Goal: Transaction & Acquisition: Purchase product/service

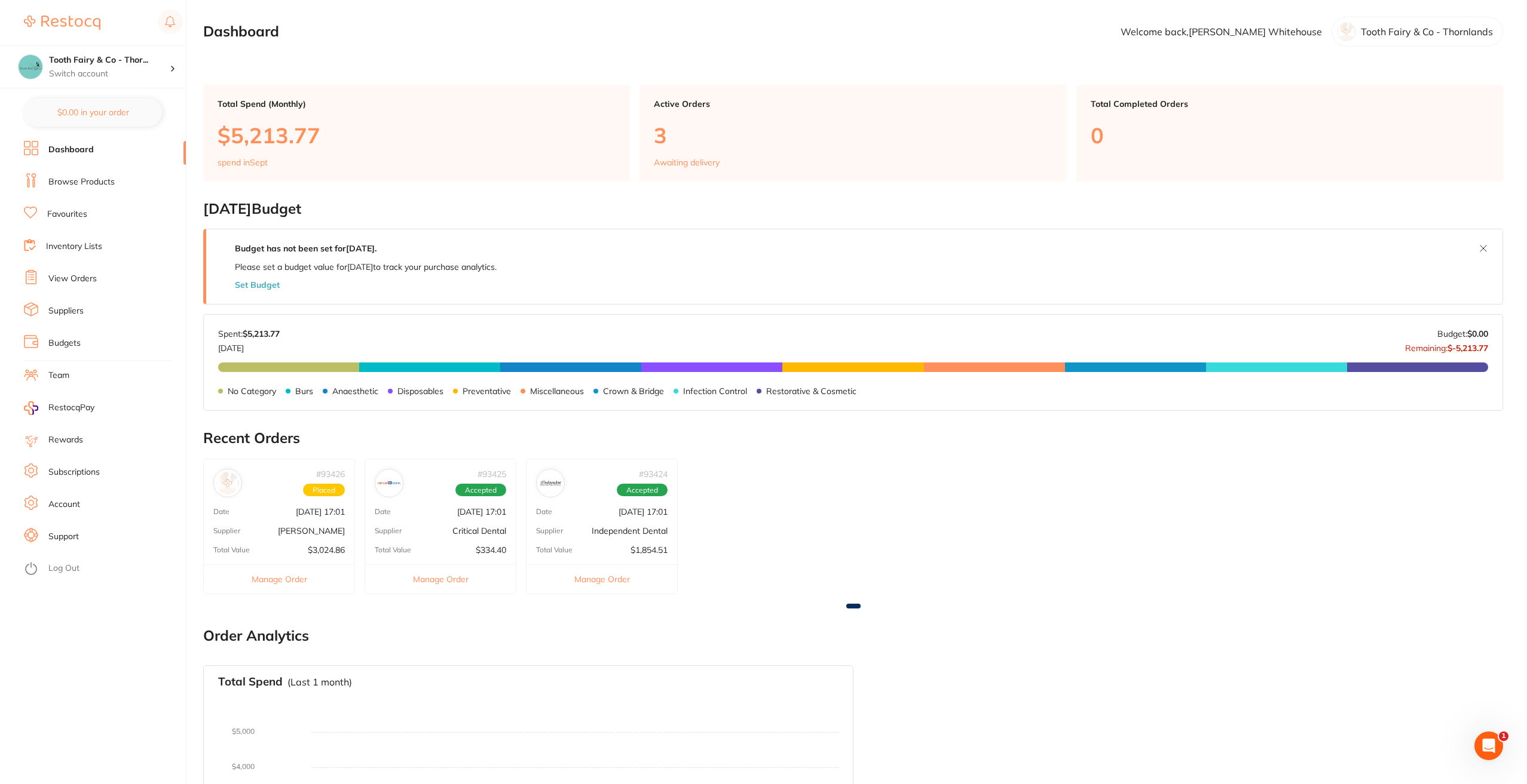
click at [84, 311] on link "Suppliers" at bounding box center [66, 311] width 35 height 12
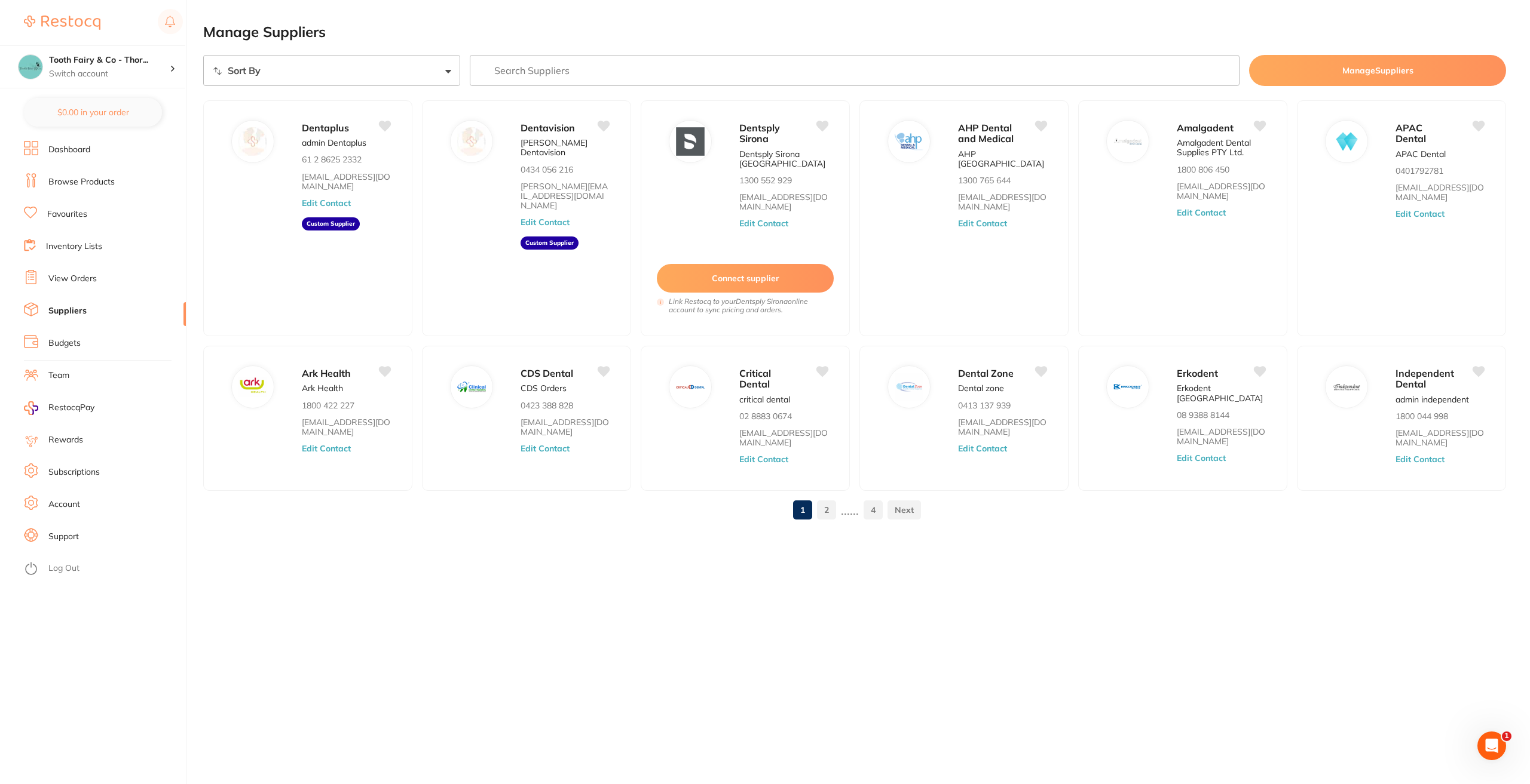
click at [615, 78] on input "search" at bounding box center [854, 70] width 770 height 31
type input "paper towels"
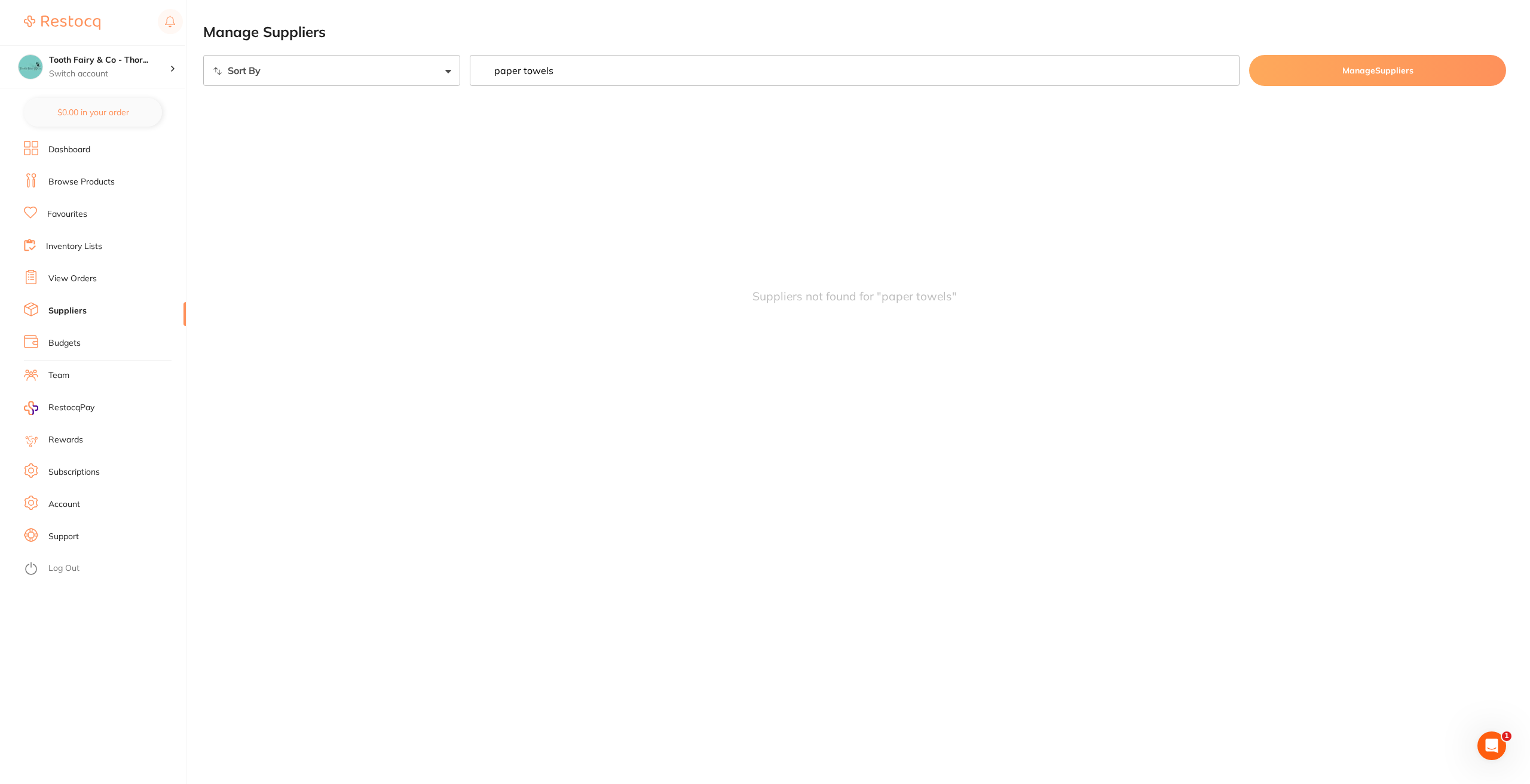
scroll to position [1, 0]
drag, startPoint x: 602, startPoint y: 75, endPoint x: 379, endPoint y: 76, distance: 223.0
click at [379, 76] on div "Sort By A-Z Z-A paper towels Manage Suppliers" at bounding box center [854, 70] width 1303 height 31
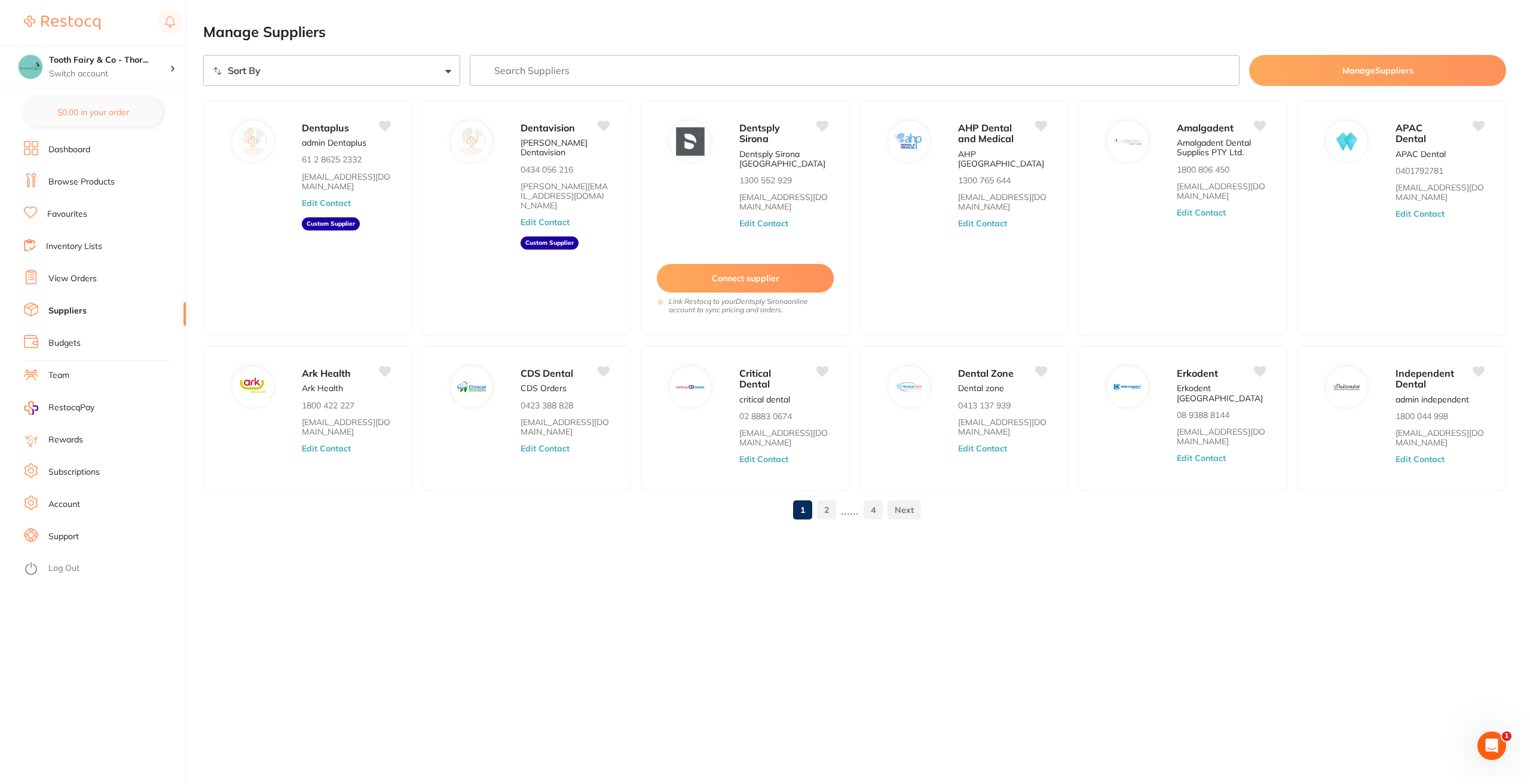
click at [85, 179] on link "Browse Products" at bounding box center [81, 182] width 66 height 12
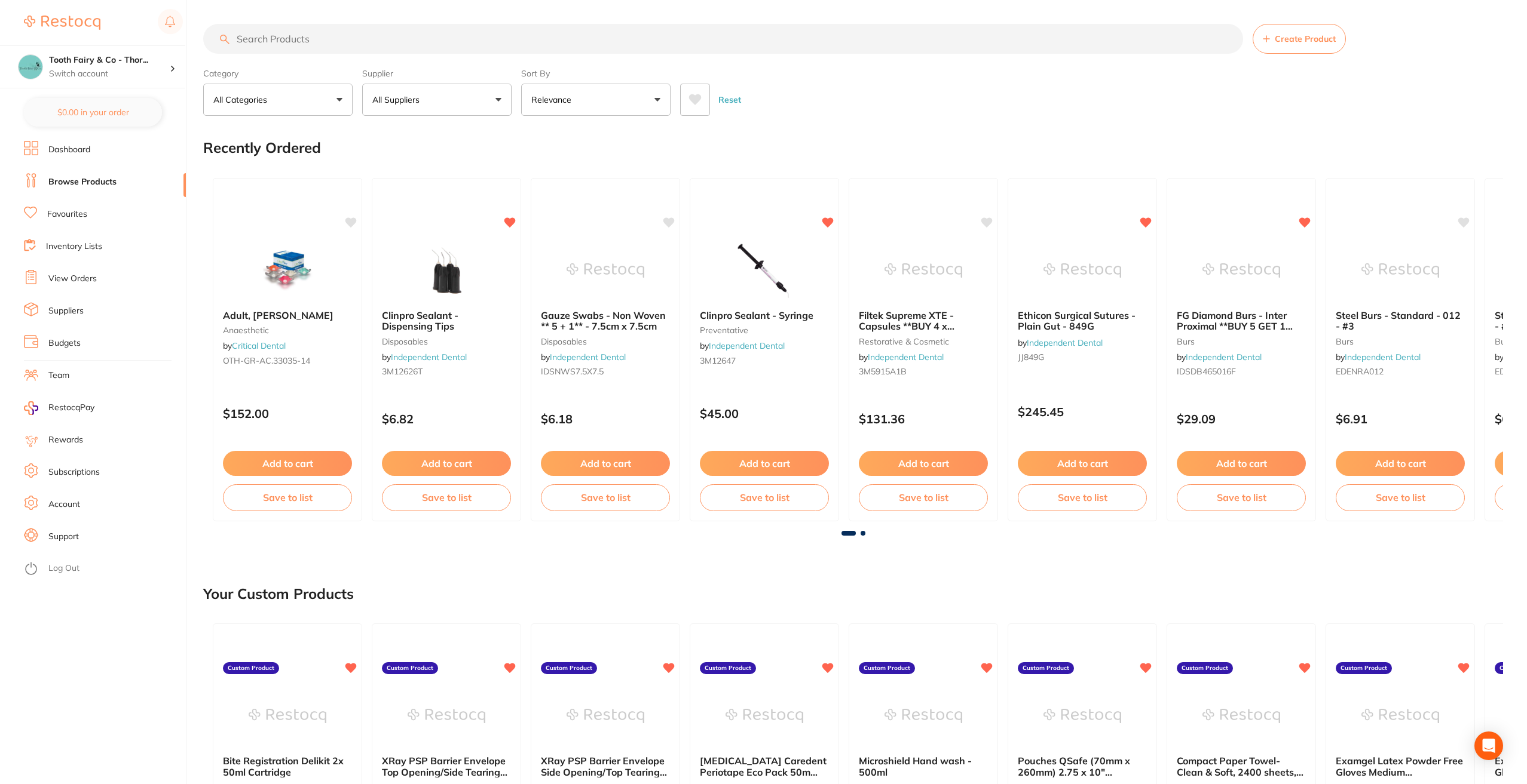
click at [503, 103] on button "All Suppliers" at bounding box center [436, 99] width 149 height 32
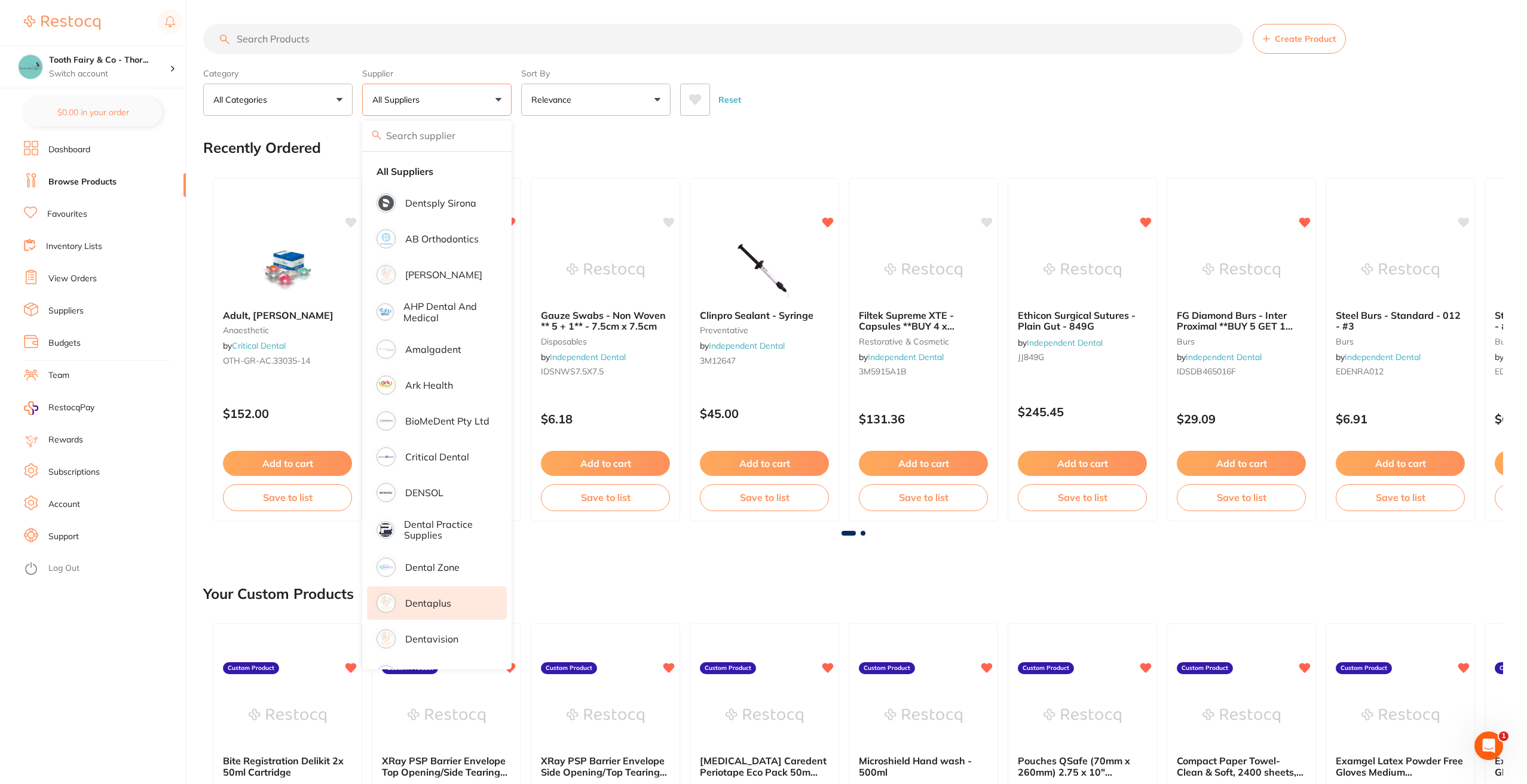
click at [434, 604] on p "Dentaplus" at bounding box center [428, 603] width 46 height 11
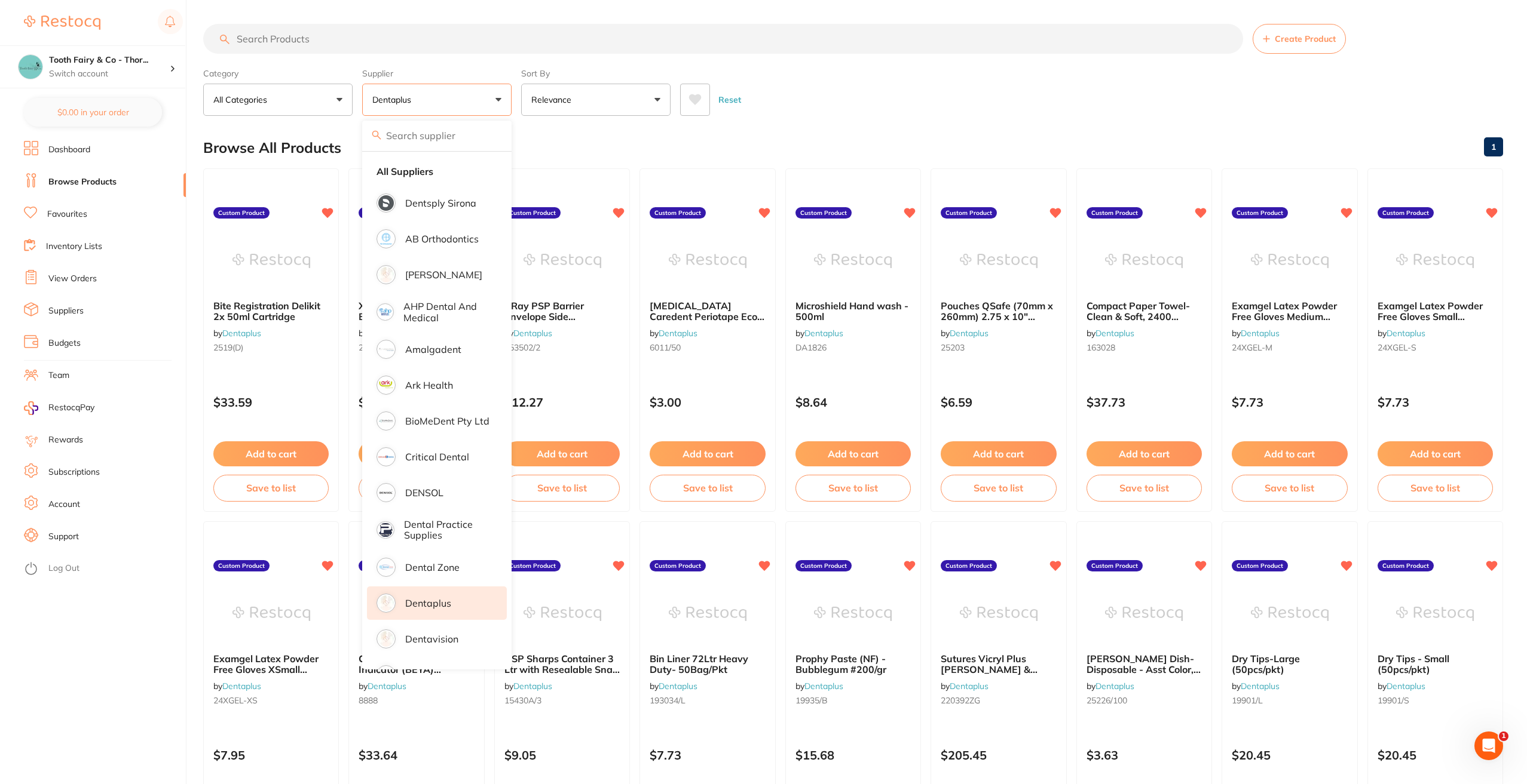
click at [299, 48] on input "search" at bounding box center [723, 38] width 1040 height 30
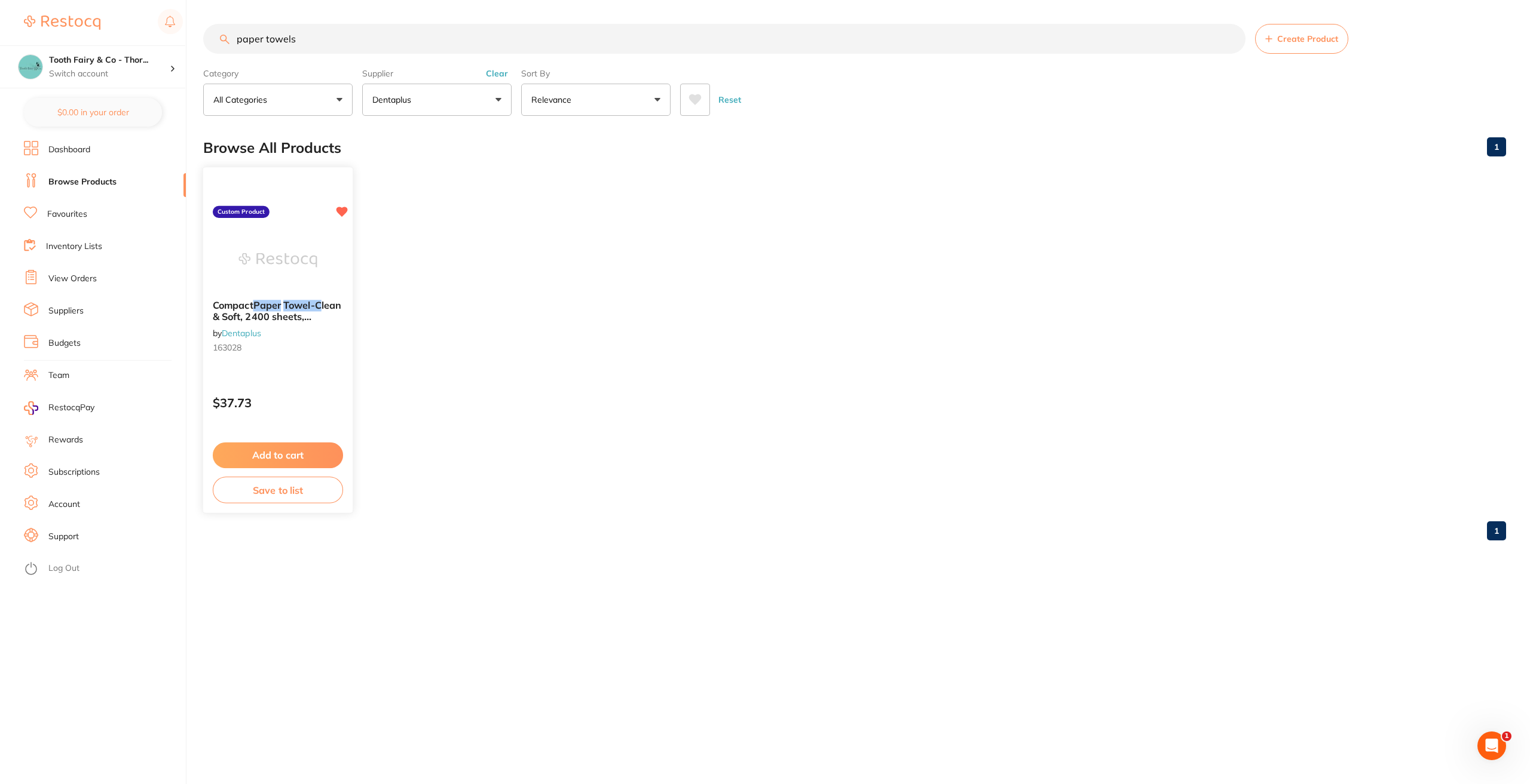
type input "paper towels"
click at [280, 267] on img at bounding box center [278, 260] width 79 height 61
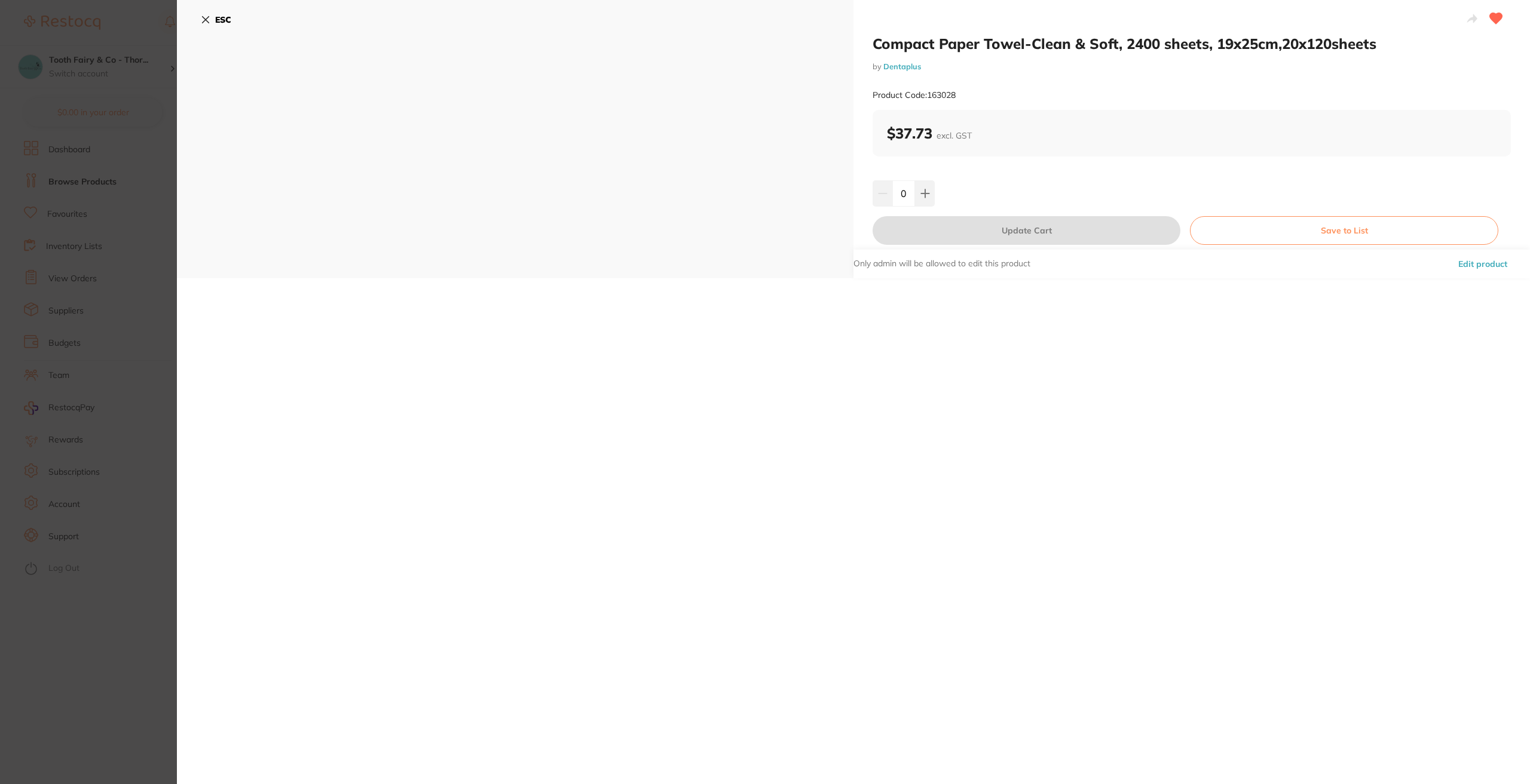
click at [207, 19] on icon at bounding box center [205, 19] width 6 height 6
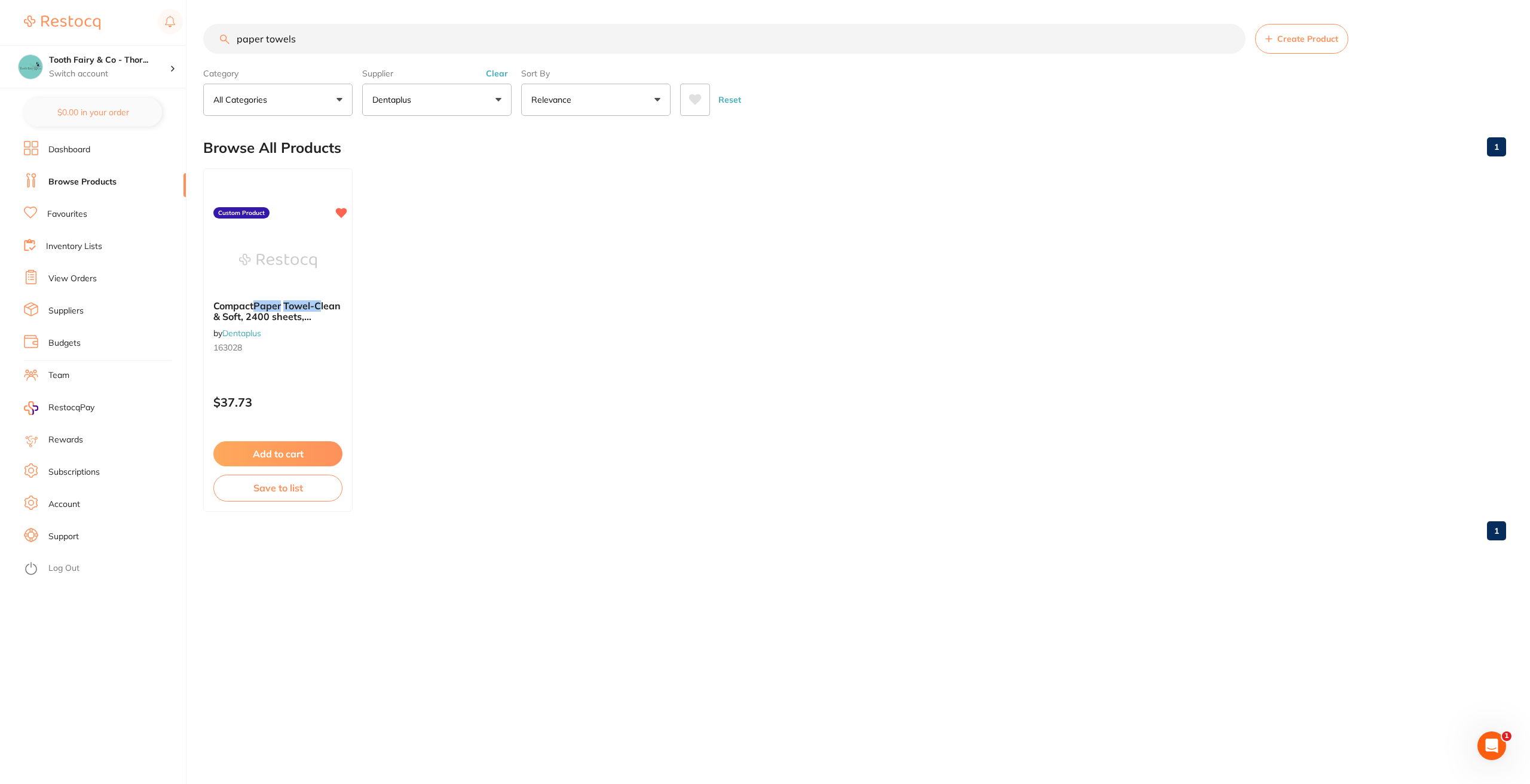
click at [66, 206] on li "Favourites" at bounding box center [105, 214] width 162 height 18
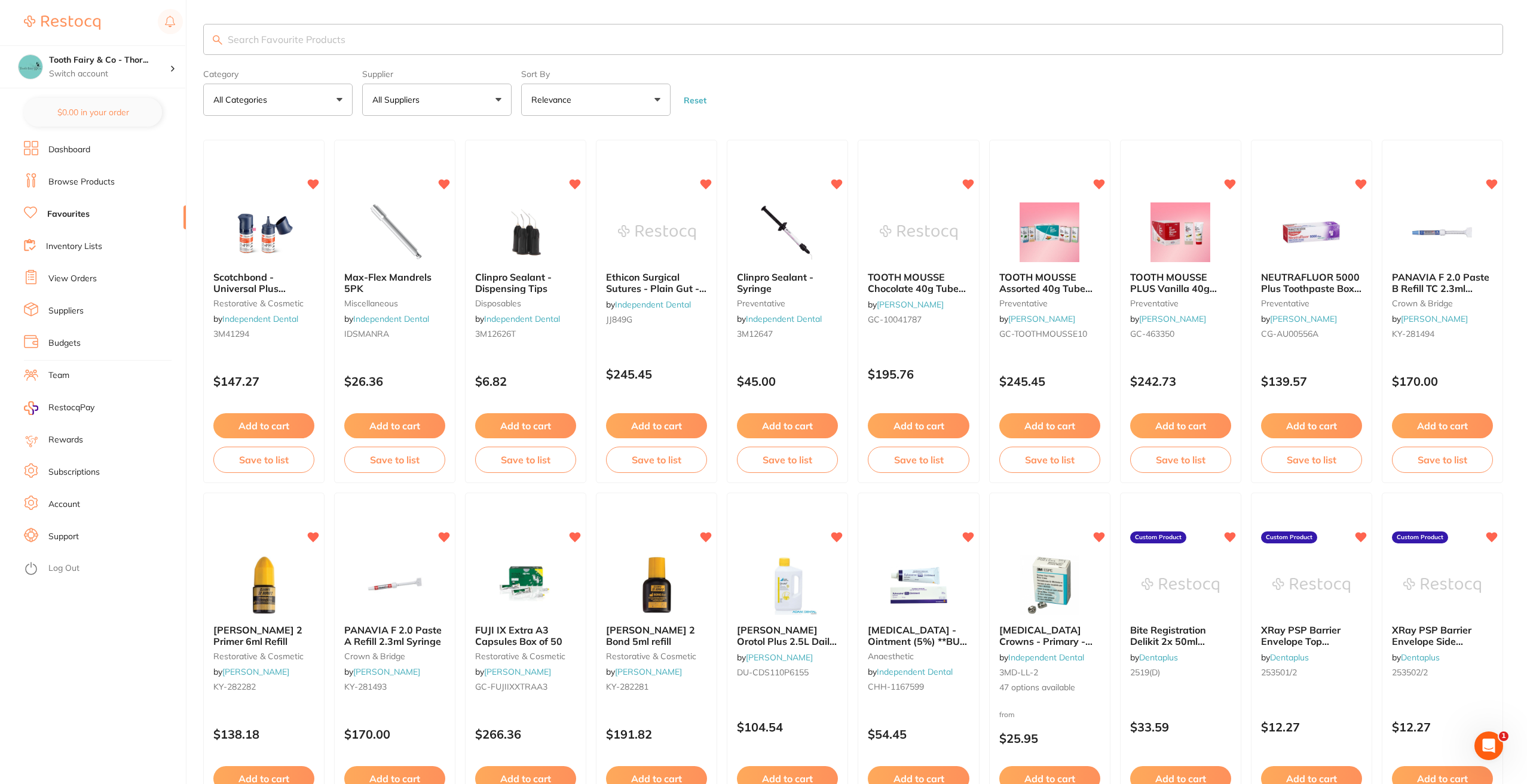
click at [71, 179] on link "Browse Products" at bounding box center [81, 182] width 66 height 12
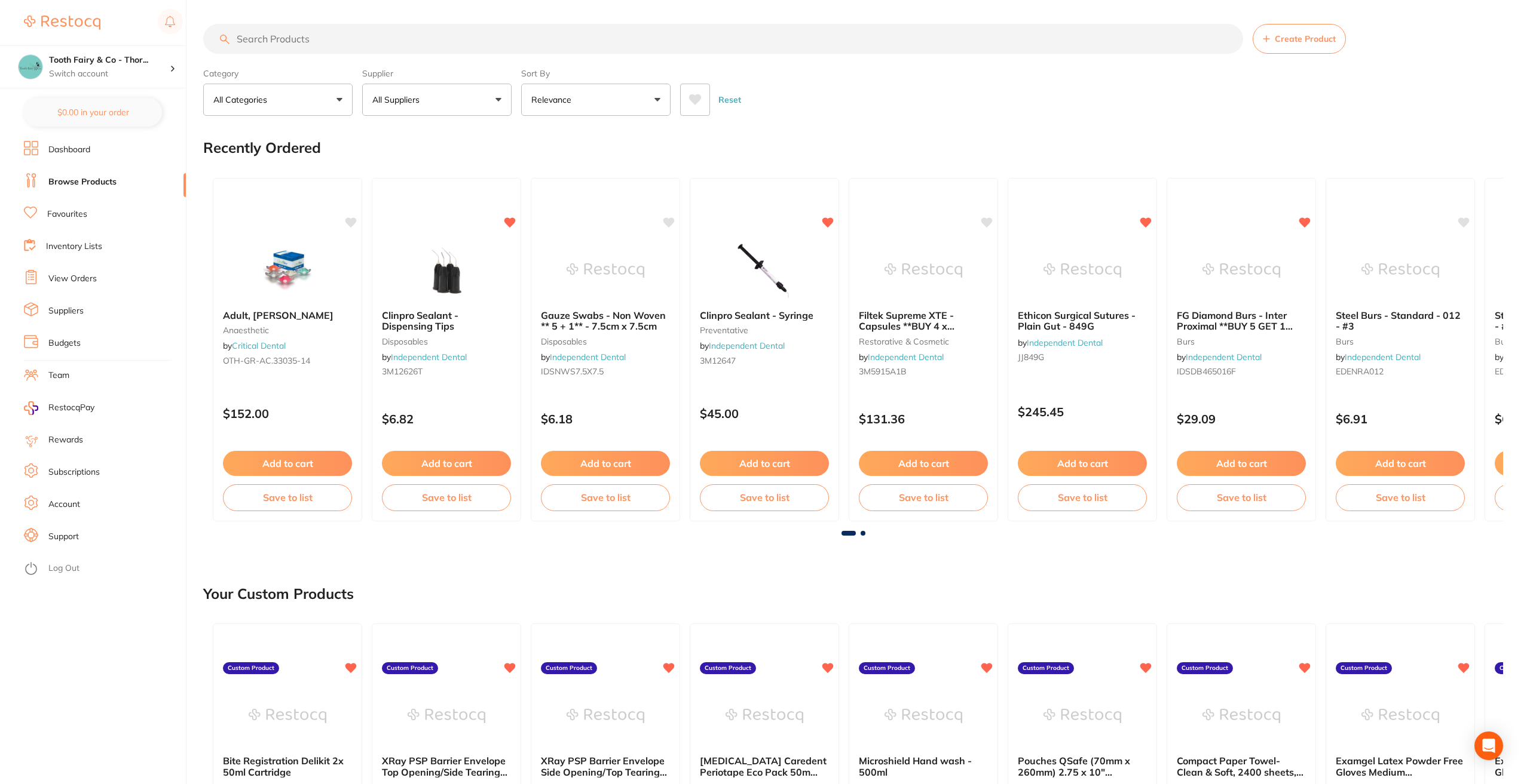
click at [335, 42] on input "search" at bounding box center [723, 38] width 1040 height 30
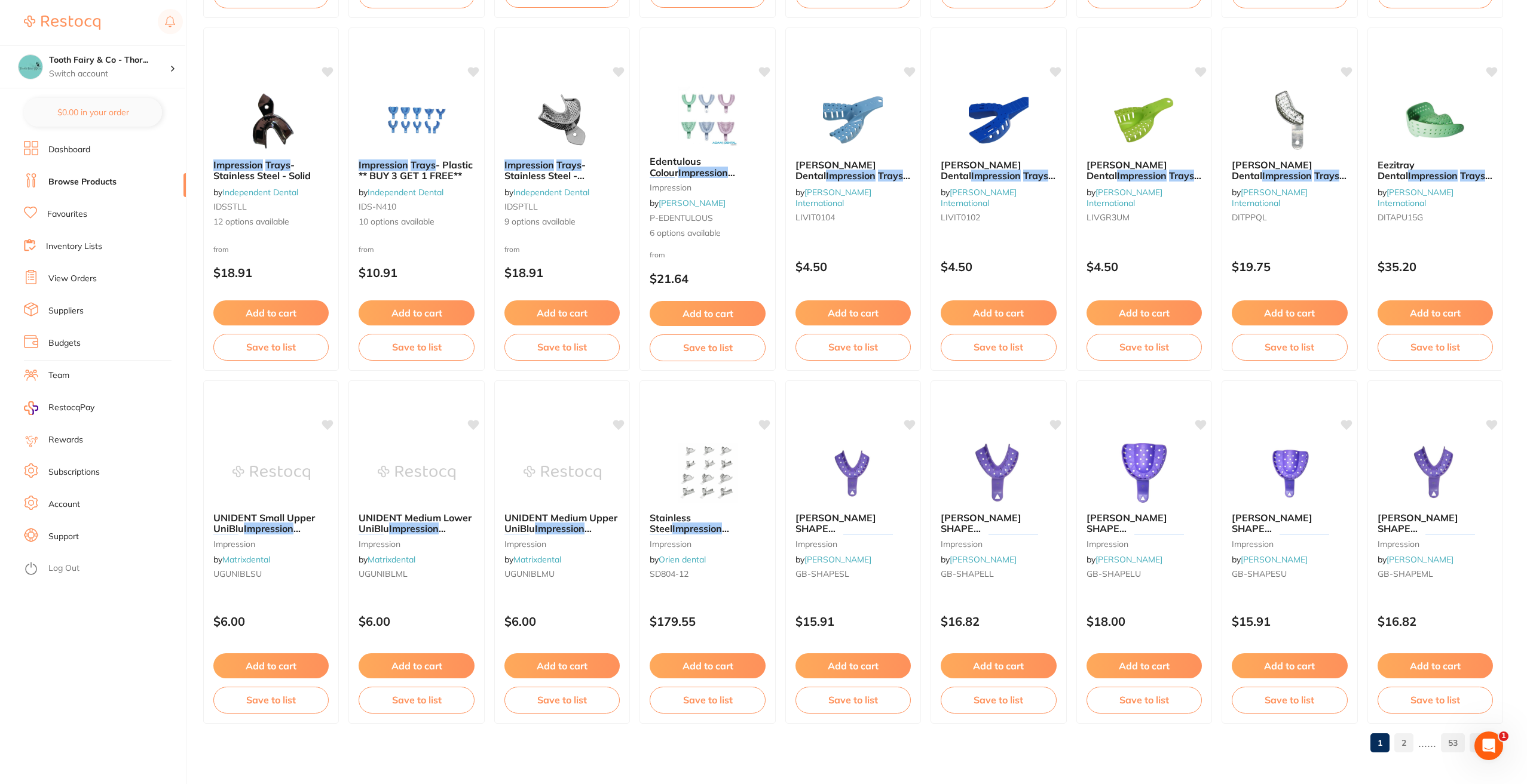
scroll to position [1554, 0]
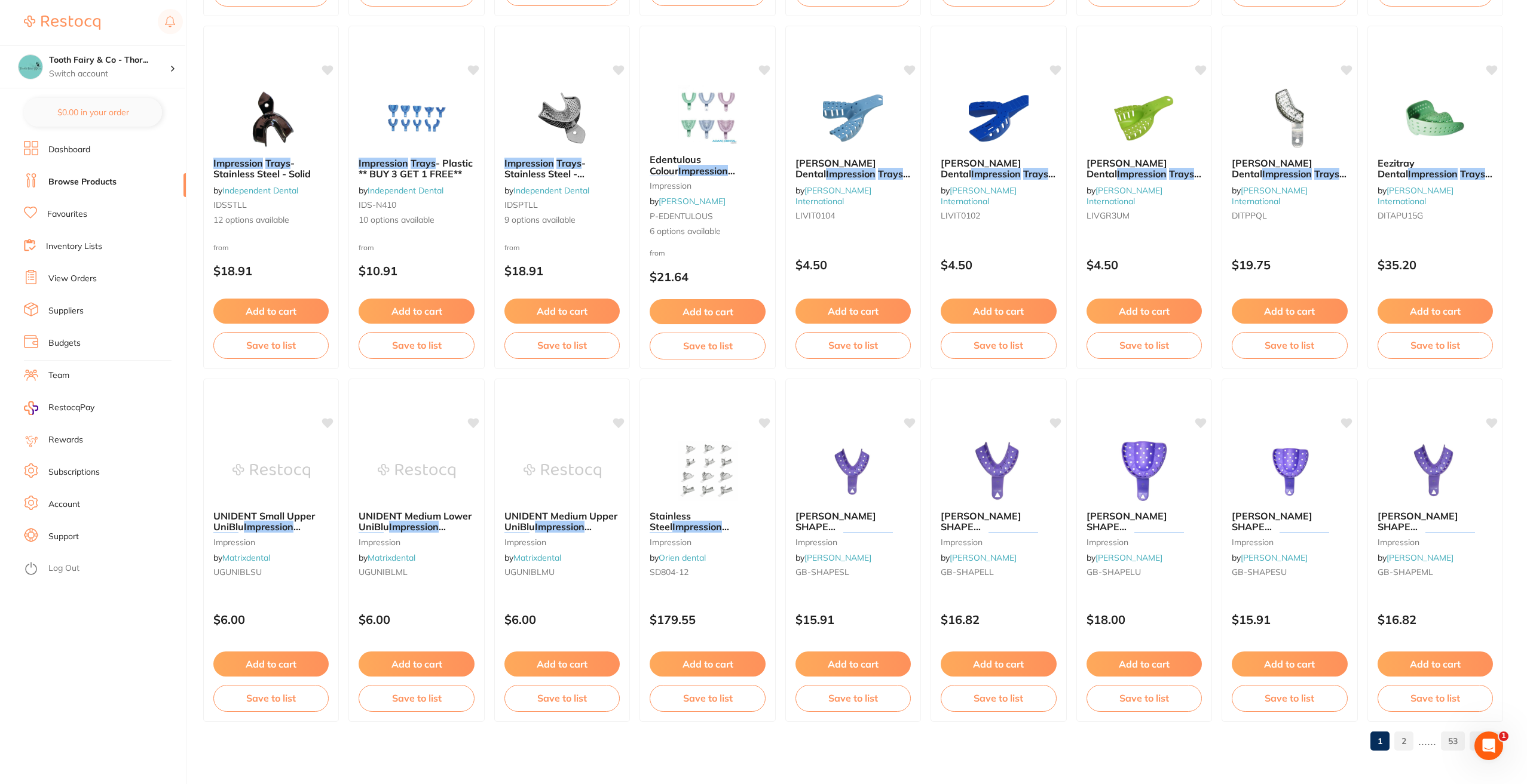
type input "impression trays"
click at [1408, 739] on link "2" at bounding box center [1404, 741] width 19 height 24
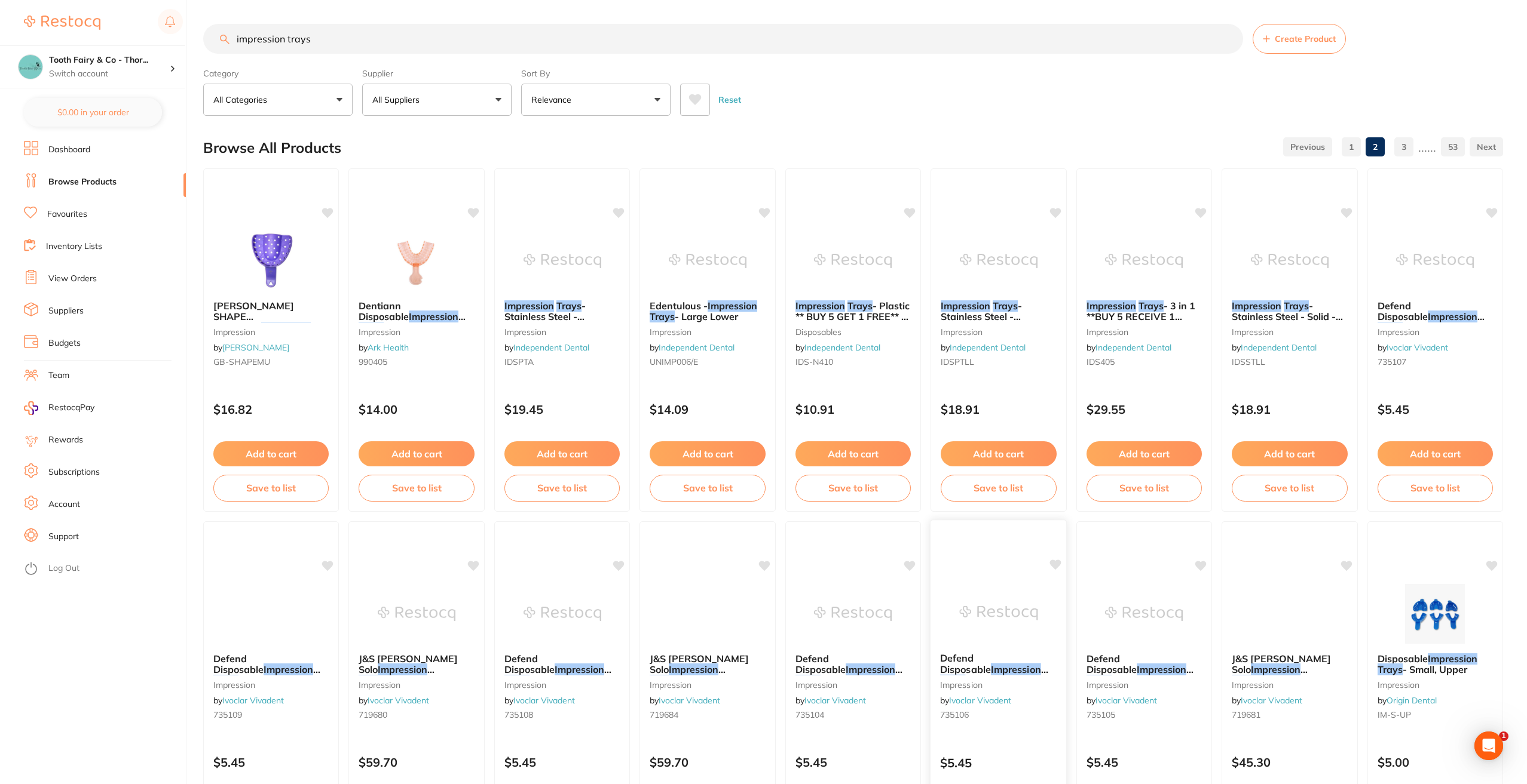
scroll to position [0, 0]
click at [501, 107] on button "All Suppliers" at bounding box center [436, 99] width 149 height 32
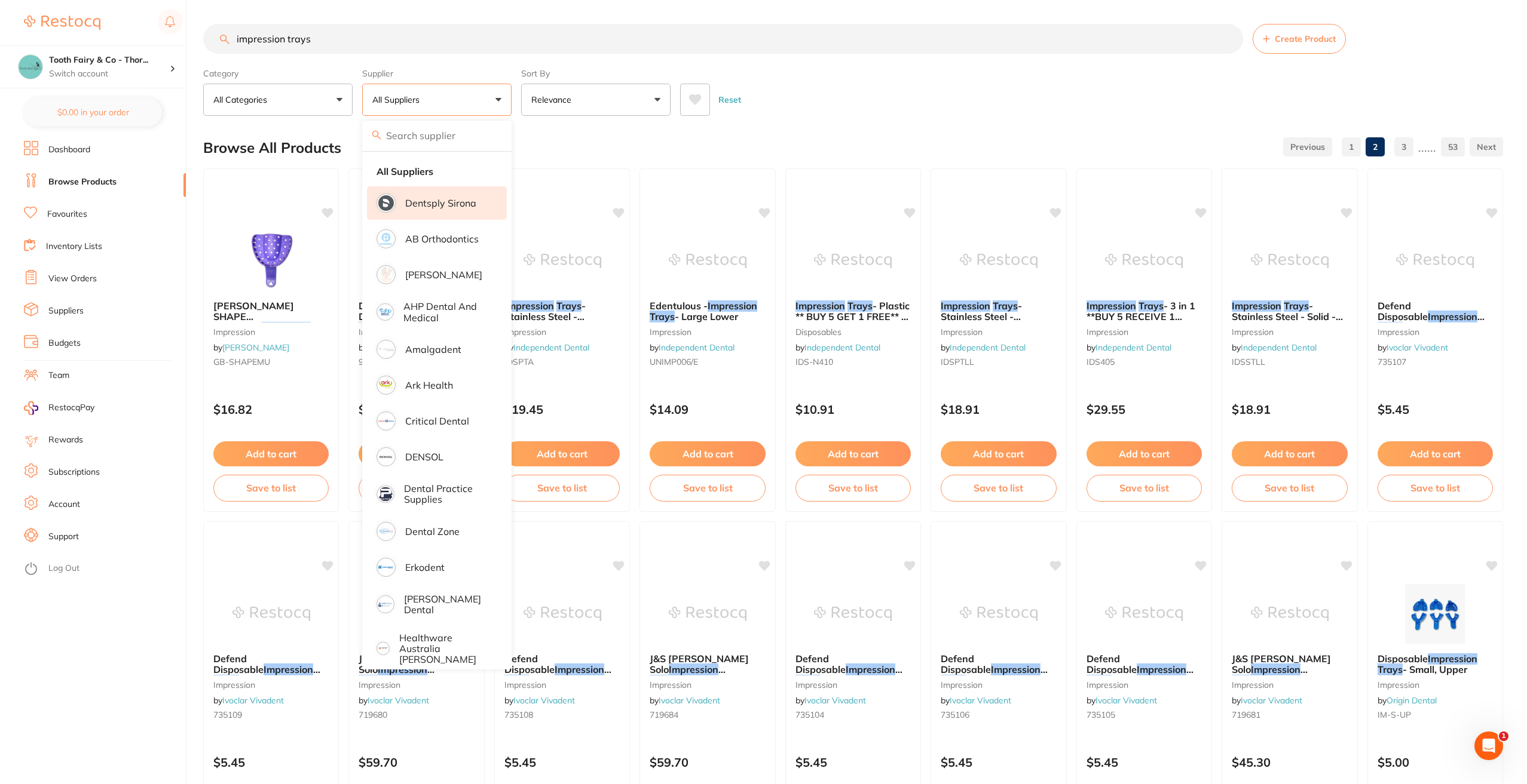
click at [438, 197] on p "Dentsply Sirona" at bounding box center [441, 202] width 71 height 11
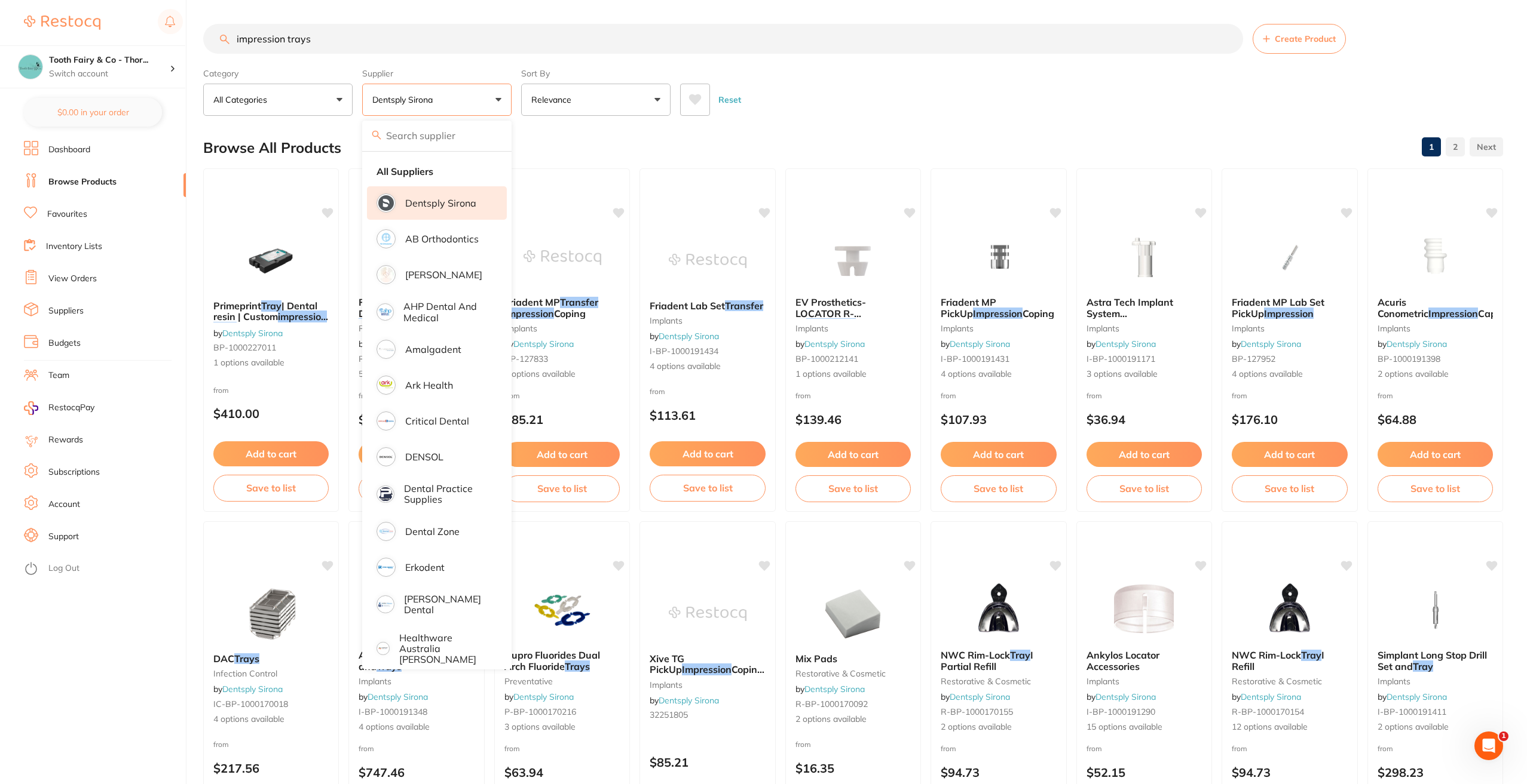
click at [857, 107] on div "Reset" at bounding box center [1086, 95] width 813 height 42
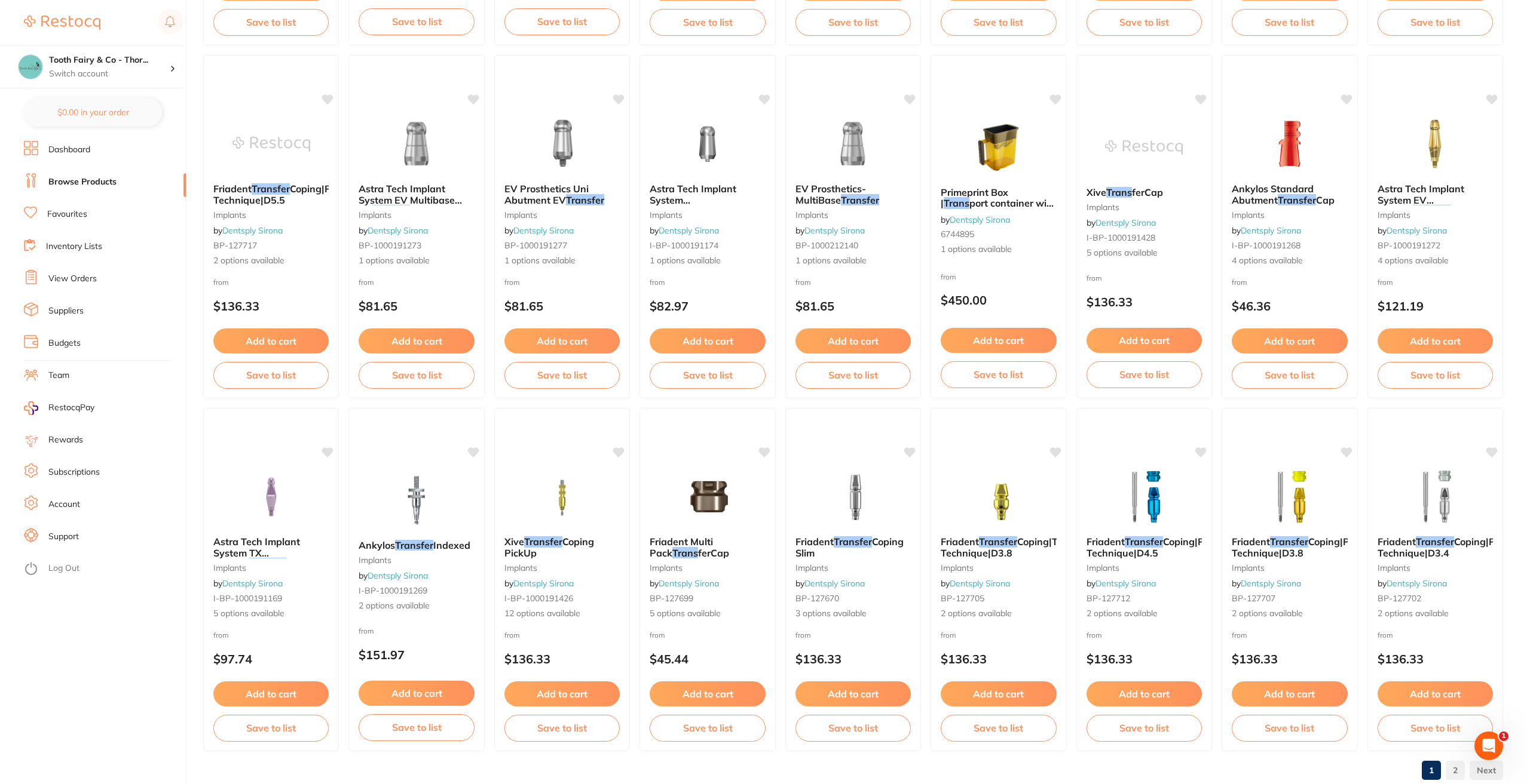
scroll to position [1554, 0]
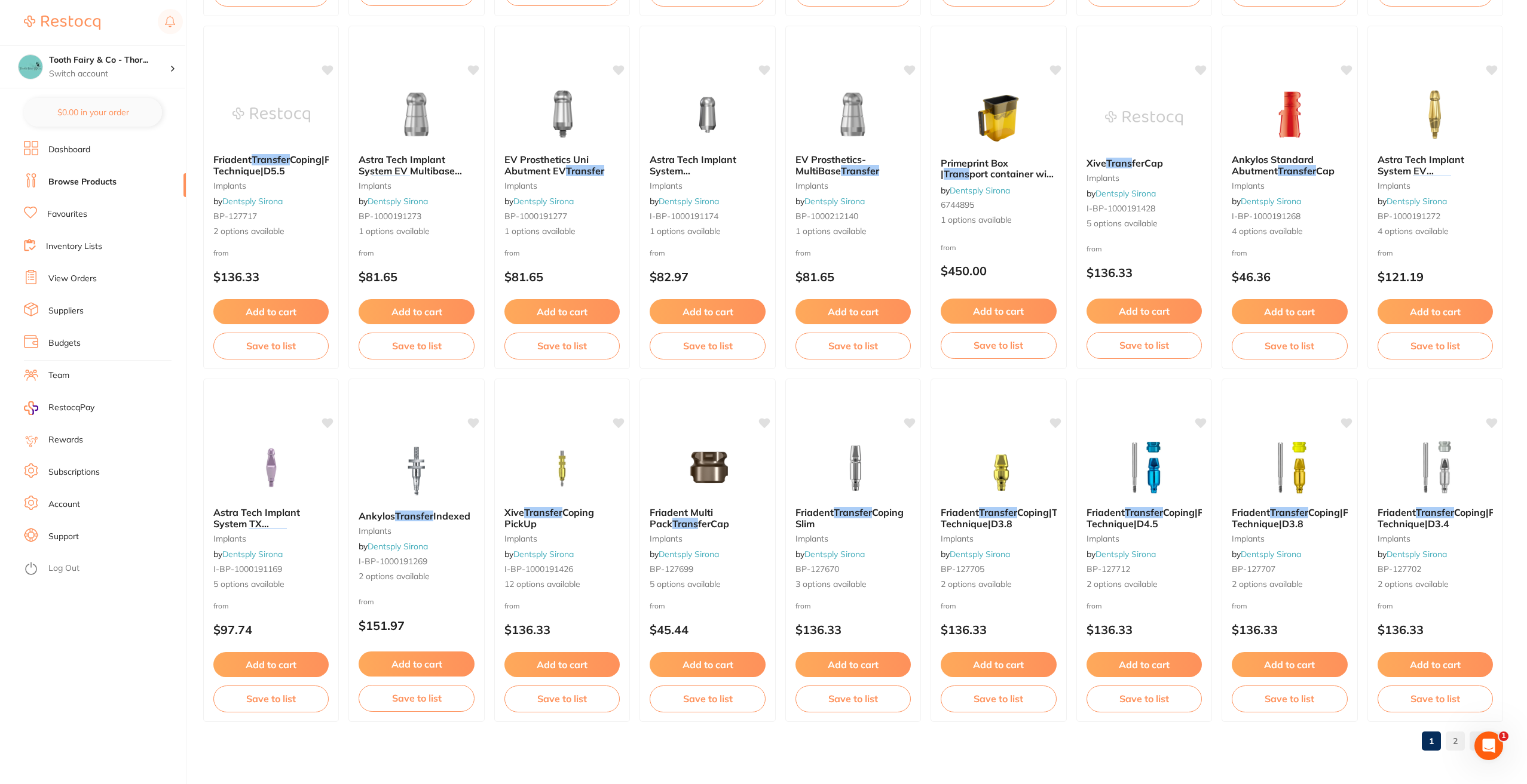
click at [1451, 737] on link "2" at bounding box center [1455, 741] width 19 height 24
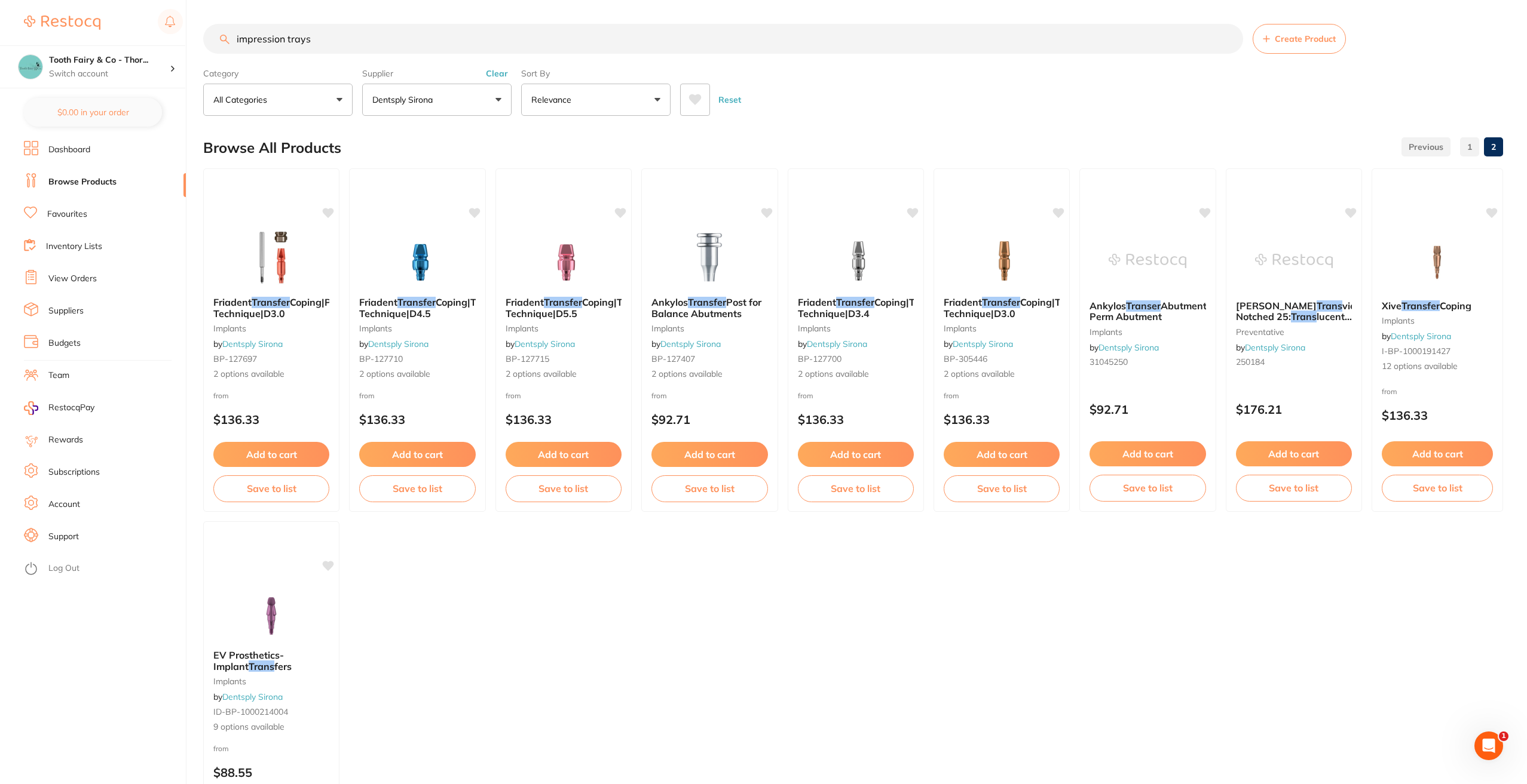
scroll to position [1, 0]
drag, startPoint x: 317, startPoint y: 40, endPoint x: 231, endPoint y: 47, distance: 86.3
click at [231, 47] on input "impression trays" at bounding box center [723, 38] width 1040 height 30
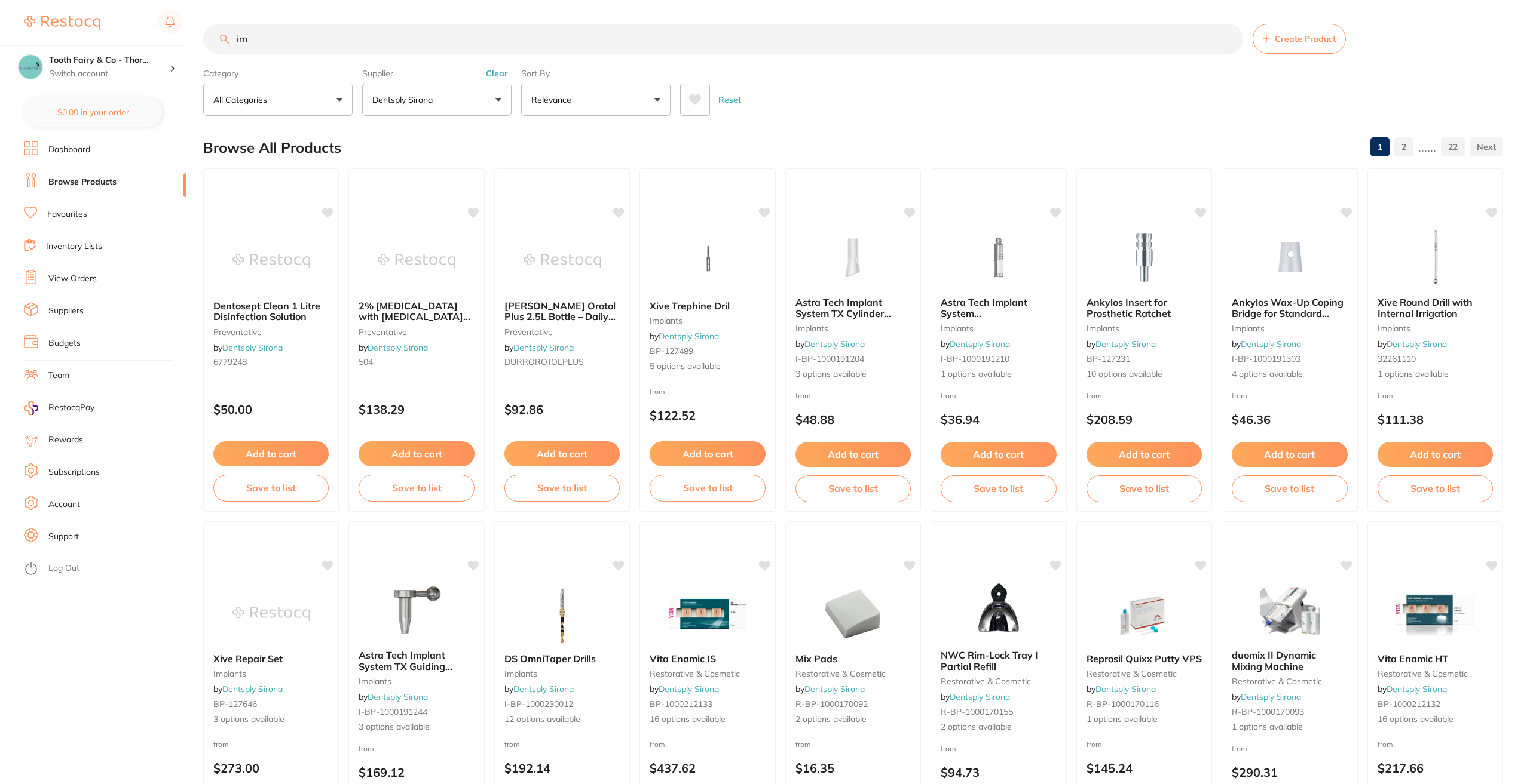
type input "i"
click at [500, 99] on button "Dentsply Sirona" at bounding box center [436, 99] width 149 height 32
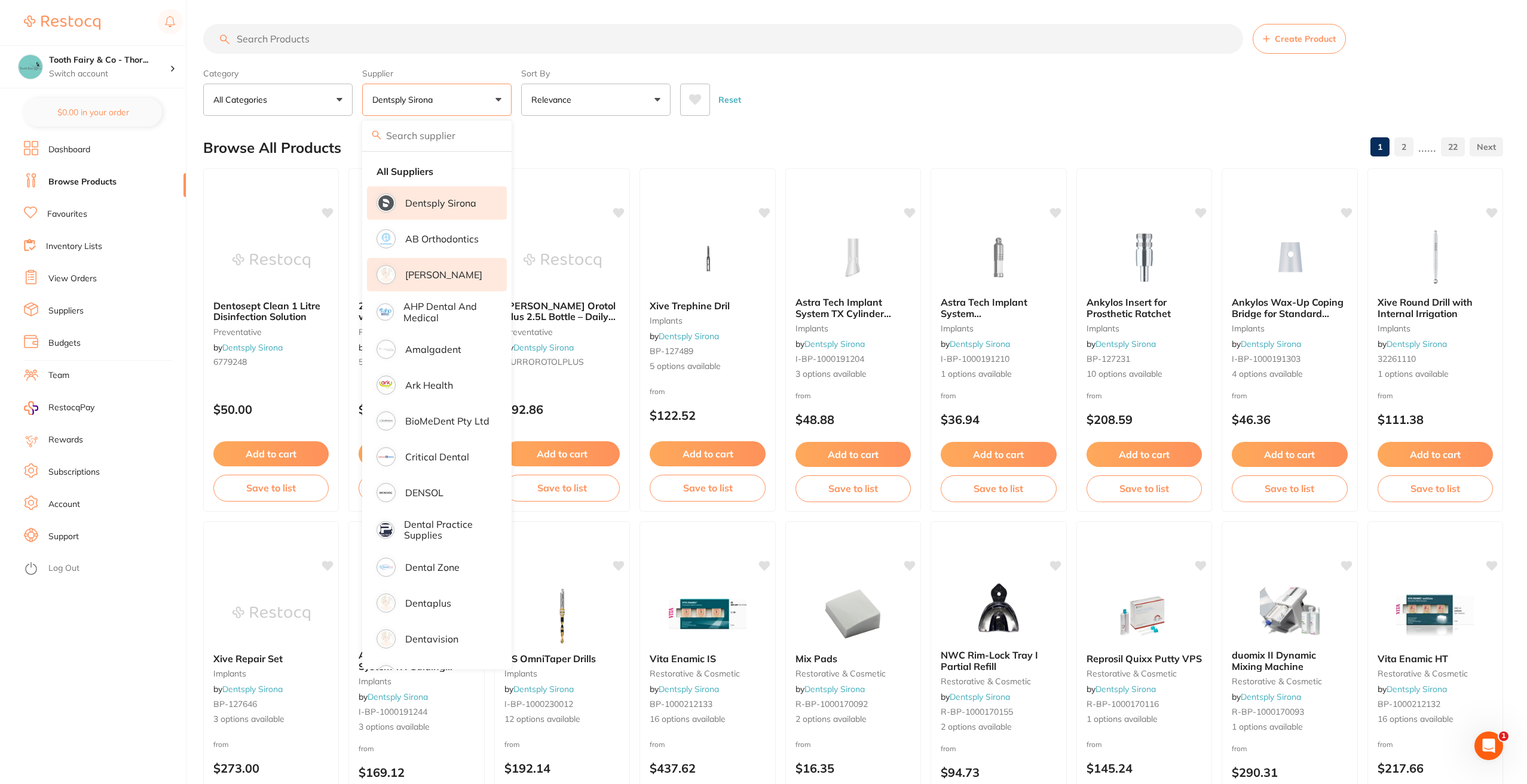
click at [448, 270] on p "[PERSON_NAME]" at bounding box center [443, 275] width 77 height 11
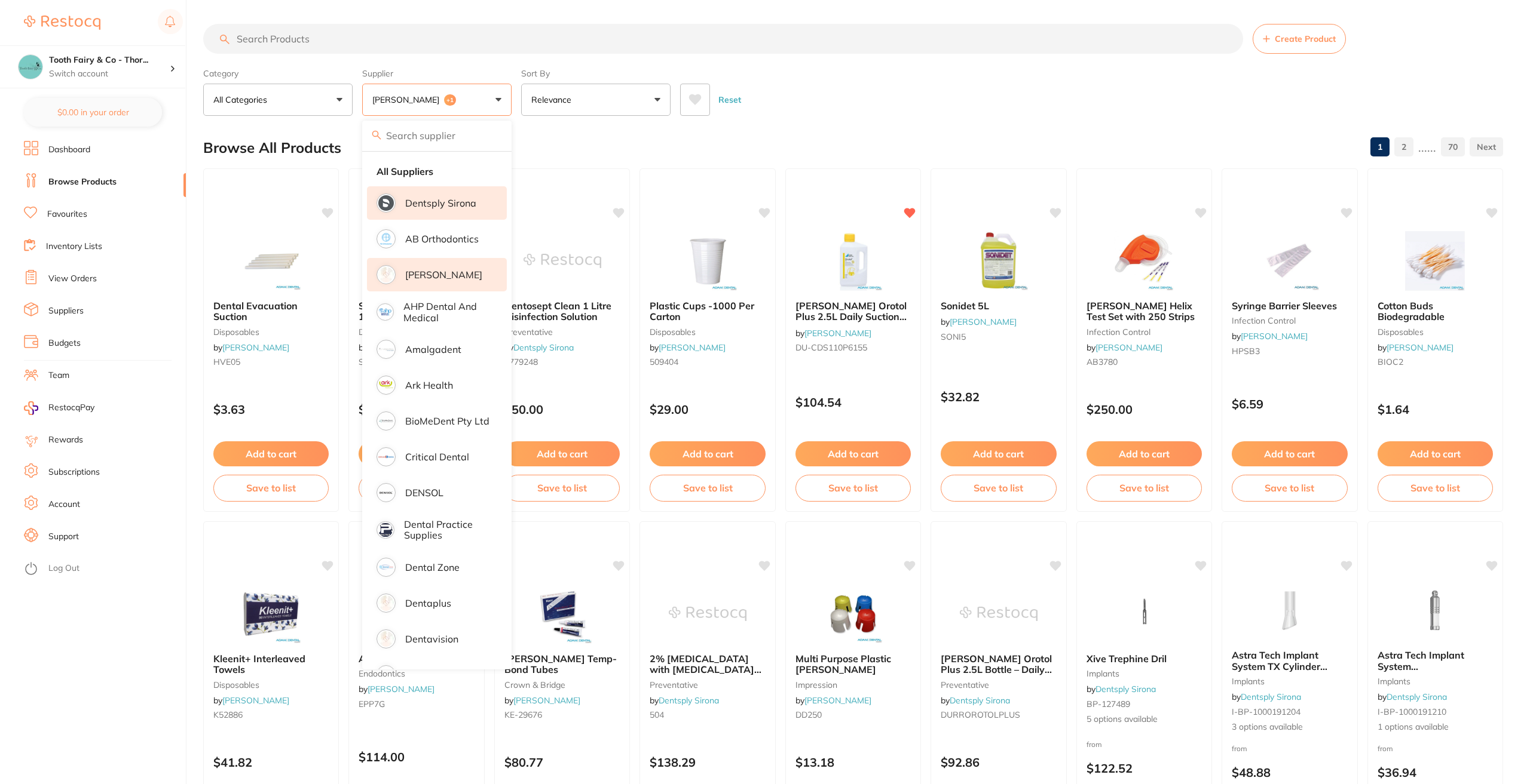
click at [344, 41] on input "search" at bounding box center [723, 38] width 1040 height 30
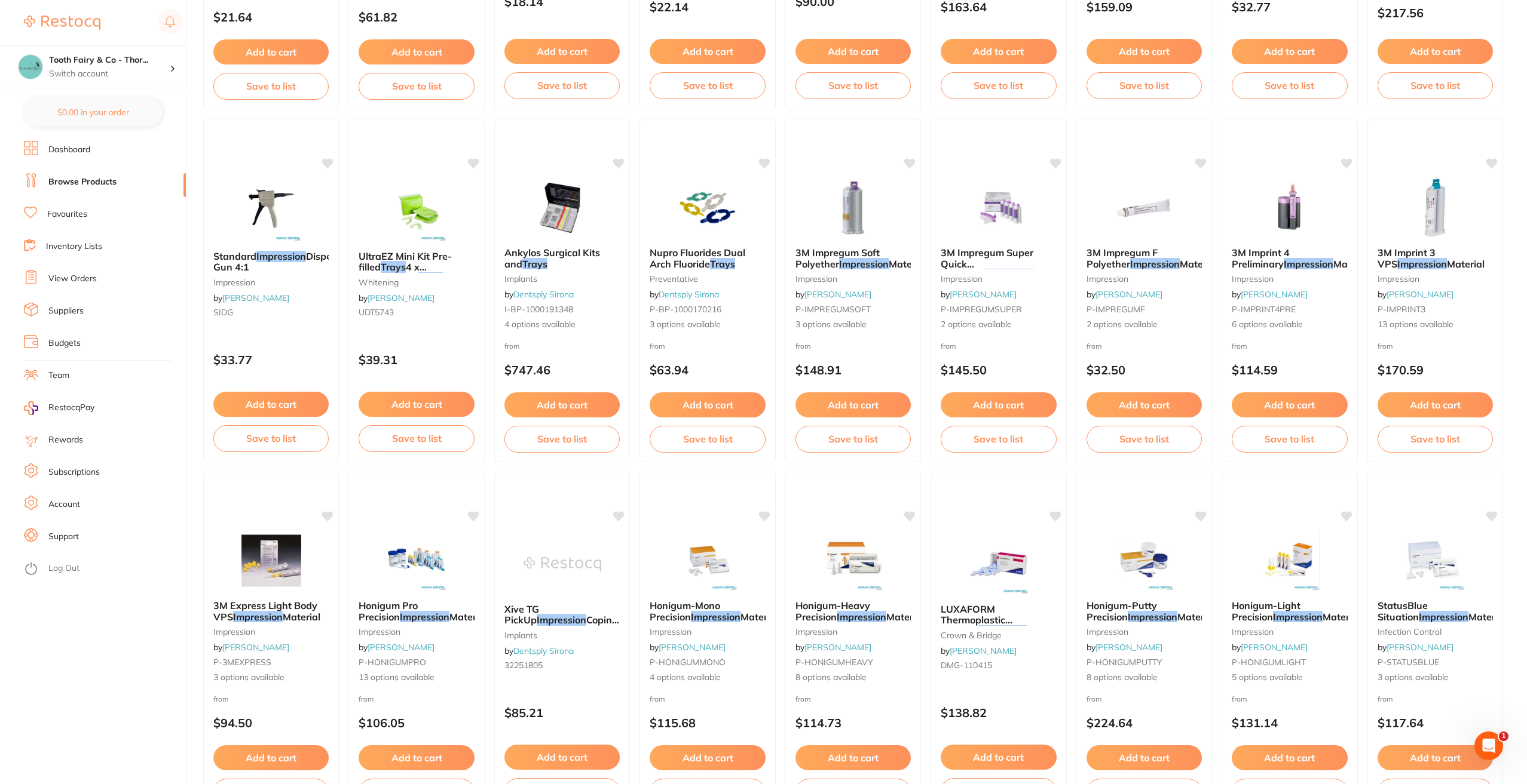
scroll to position [1554, 0]
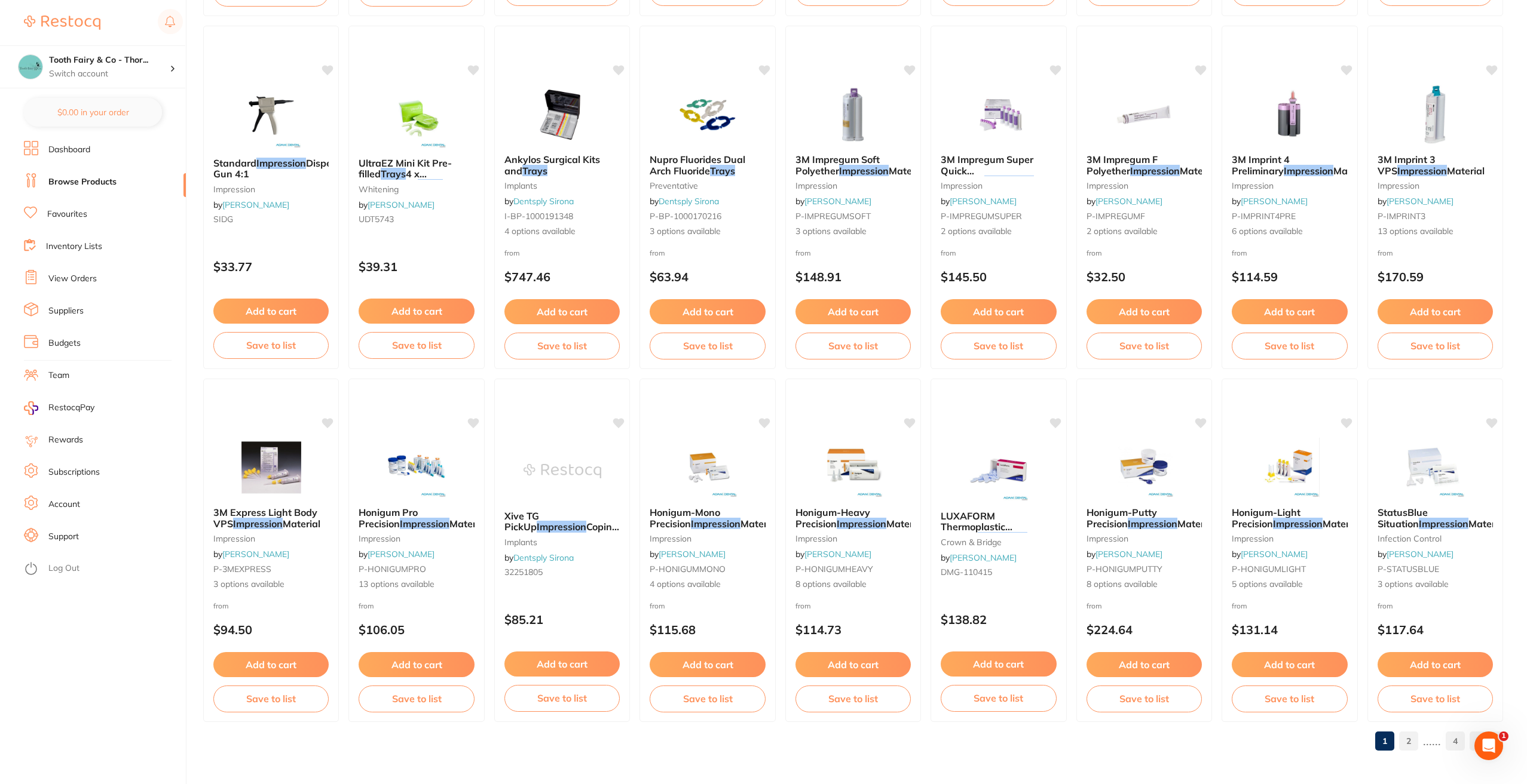
type input "impression trays"
click at [1407, 748] on link "2" at bounding box center [1408, 741] width 19 height 24
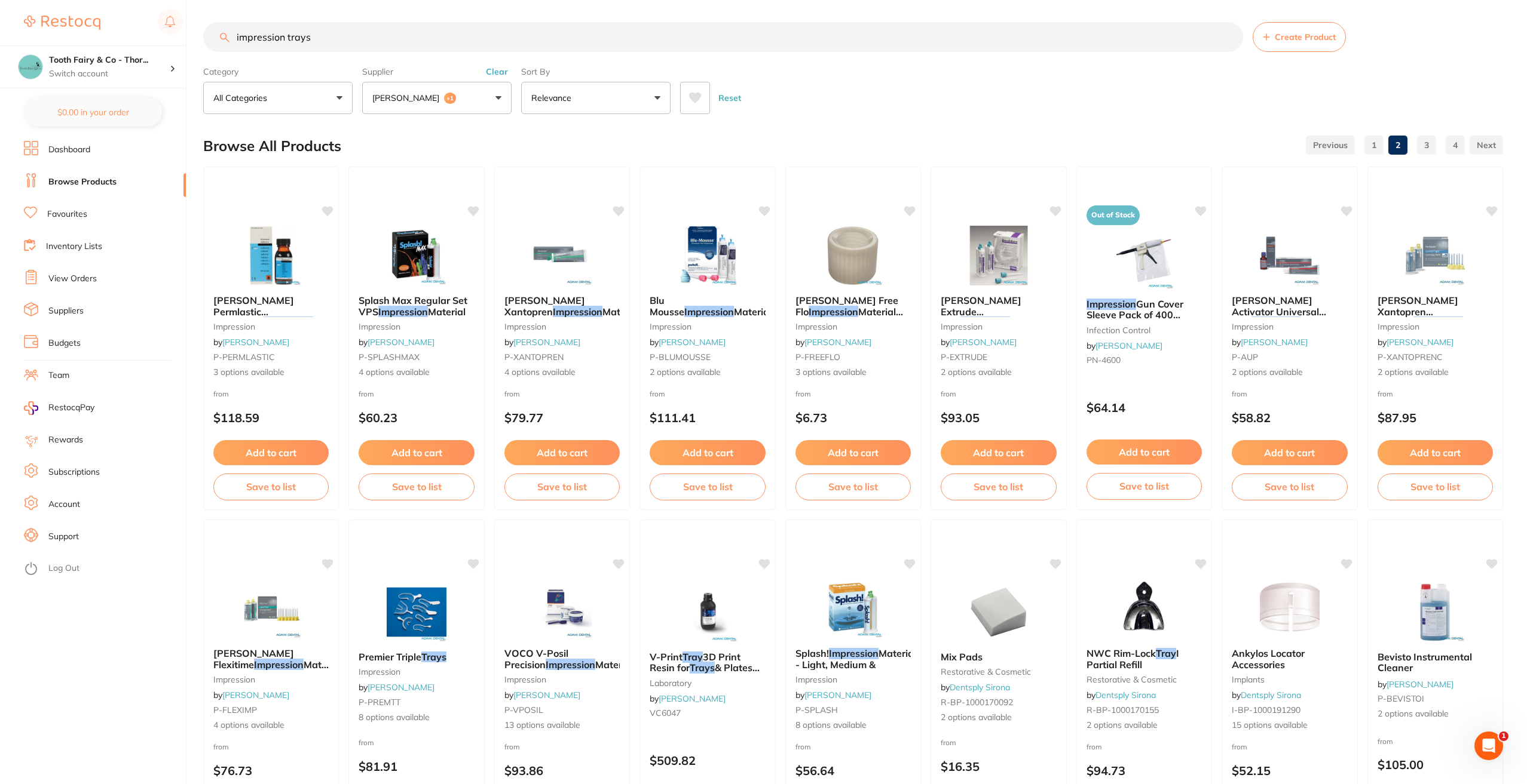
scroll to position [0, 0]
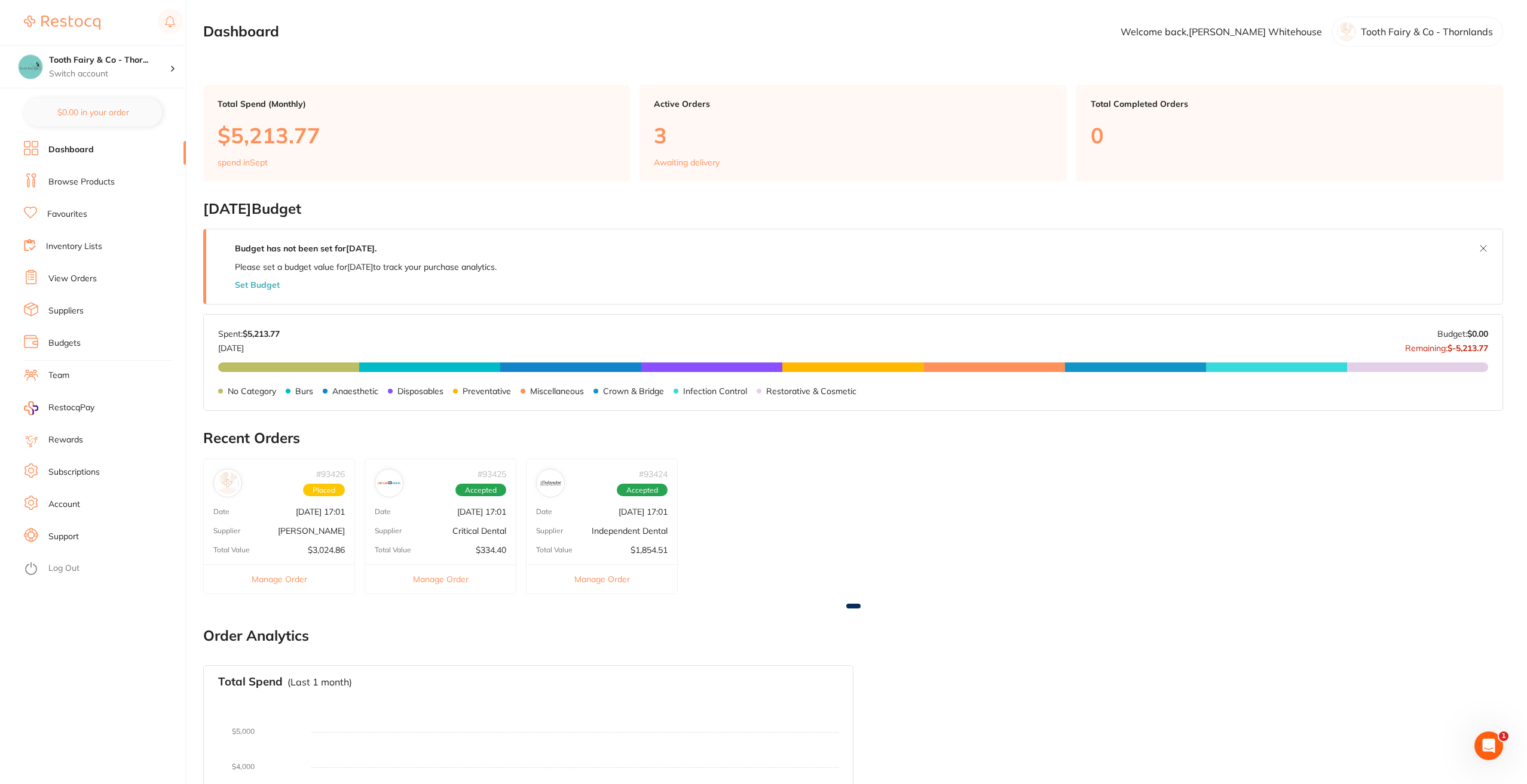
click at [81, 182] on link "Browse Products" at bounding box center [81, 182] width 66 height 12
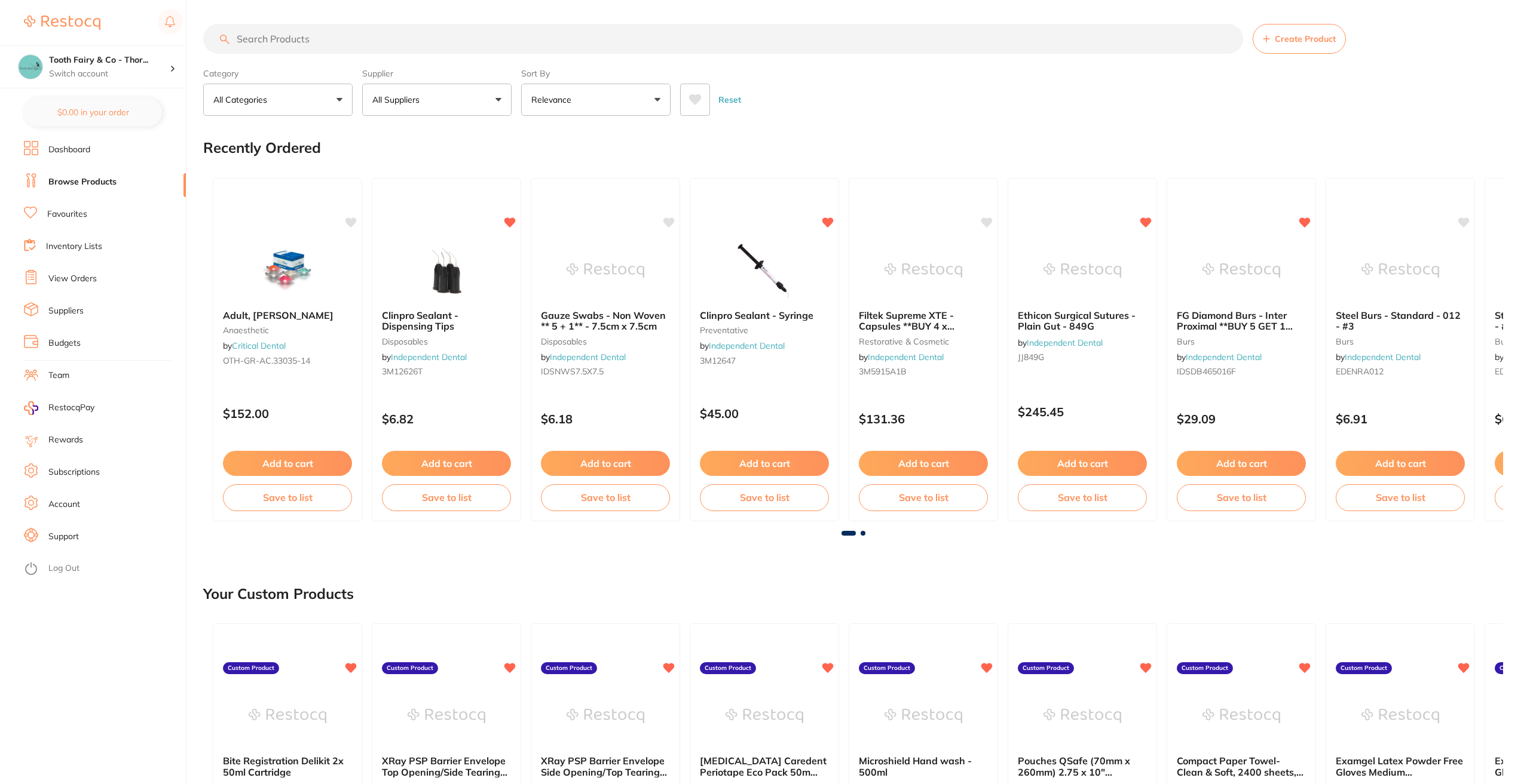
click at [500, 106] on button "All Suppliers" at bounding box center [436, 99] width 149 height 32
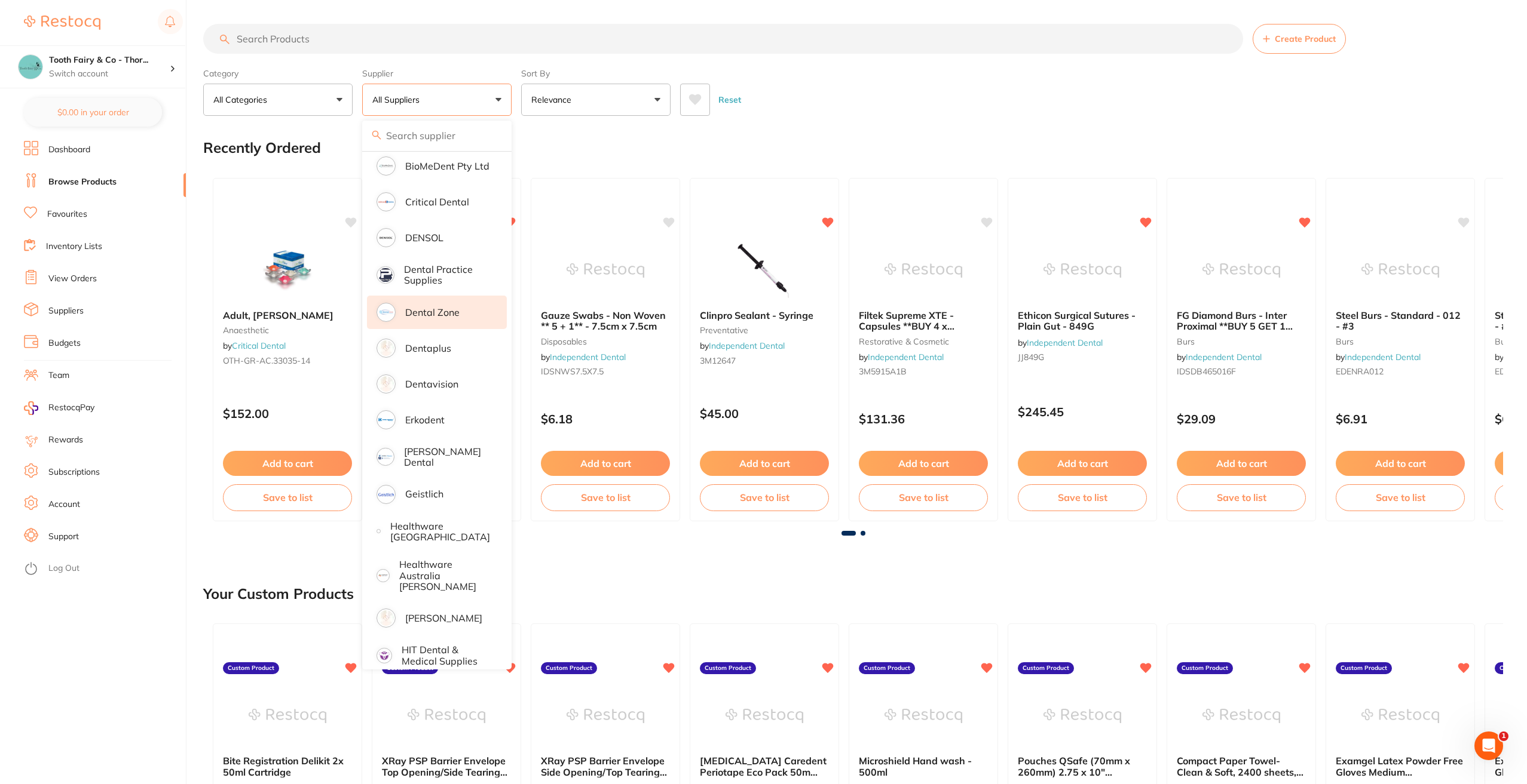
scroll to position [358, 0]
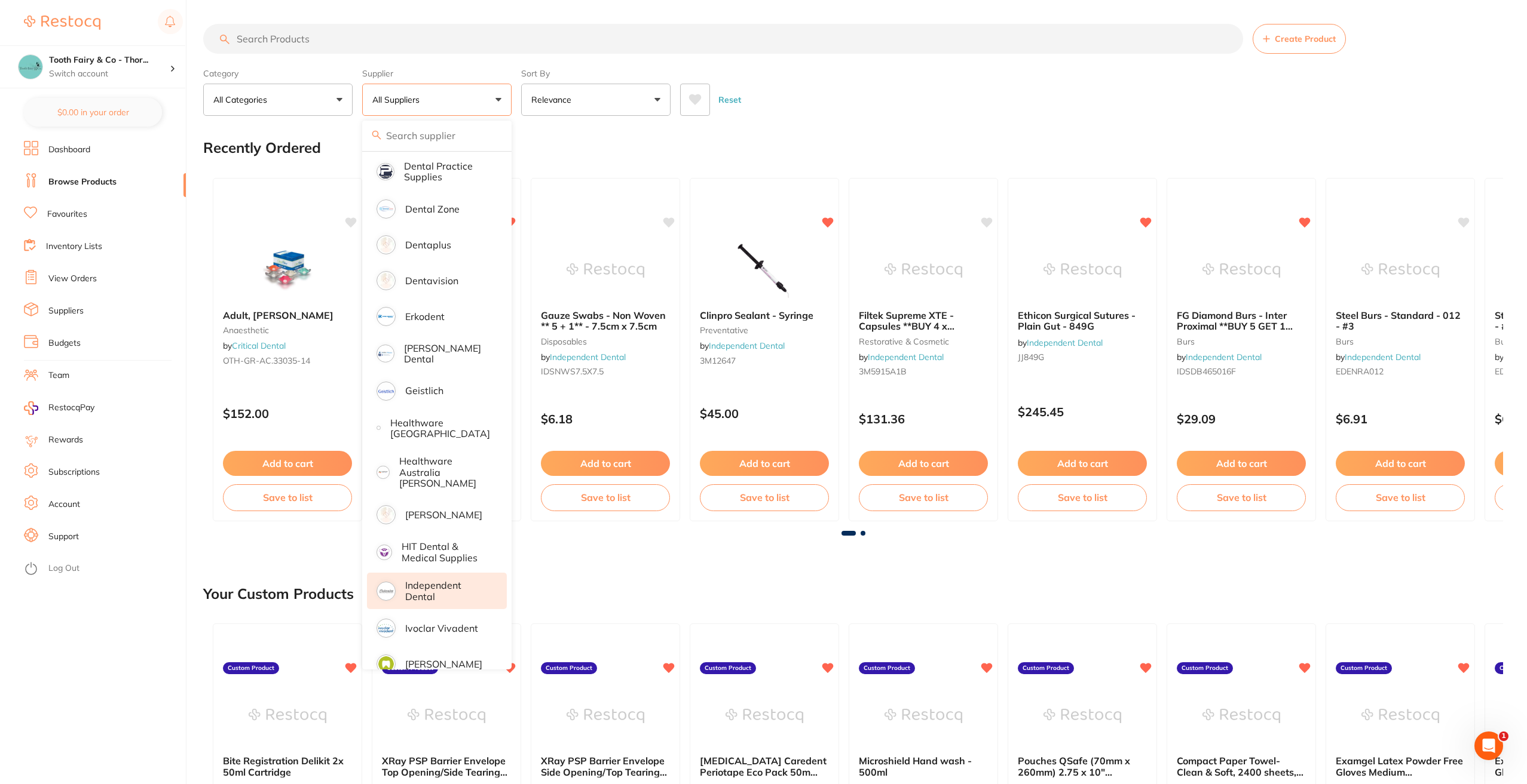
click at [445, 580] on p "Independent Dental" at bounding box center [448, 591] width 85 height 22
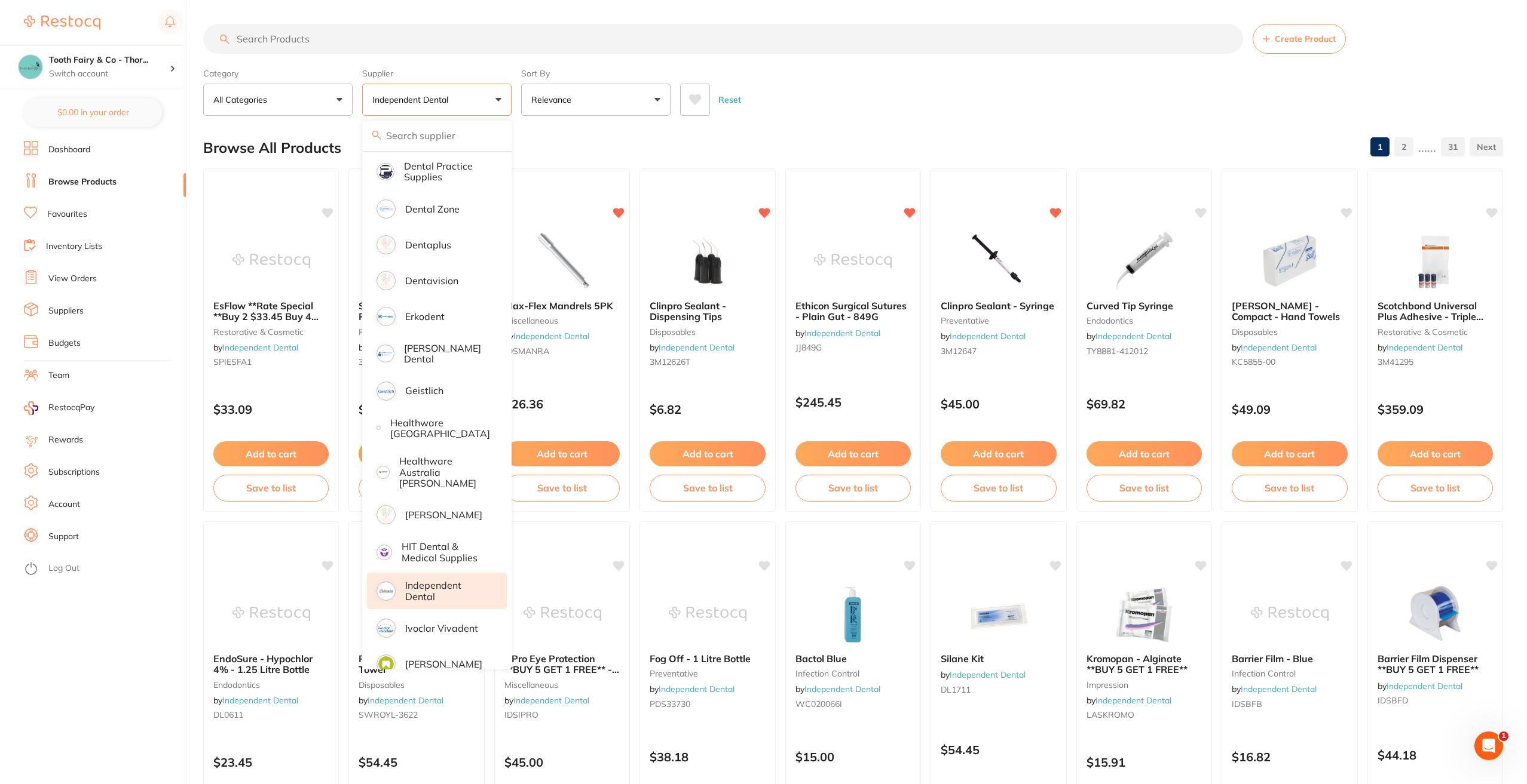
scroll to position [0, 0]
click at [285, 45] on input "search" at bounding box center [723, 38] width 1040 height 30
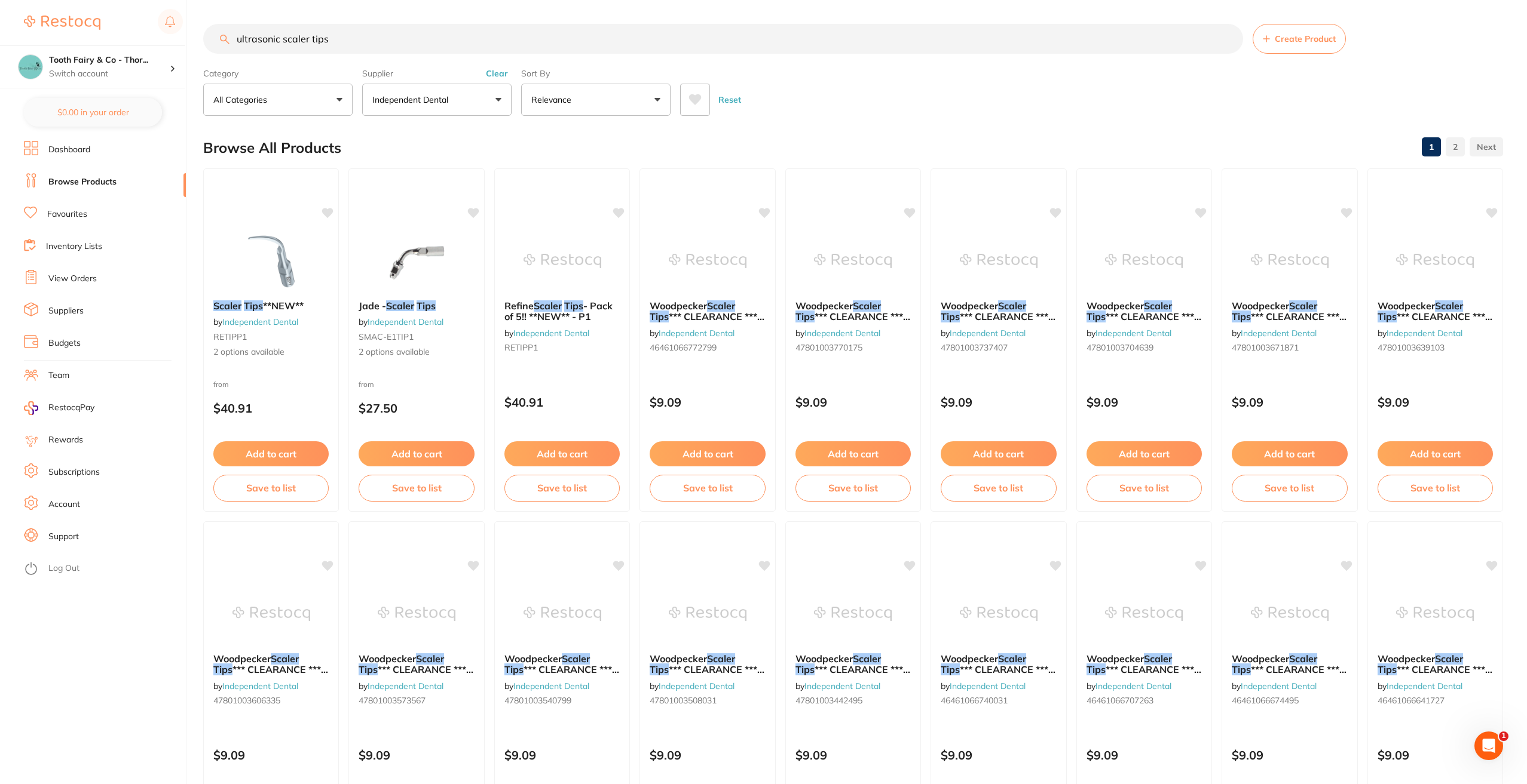
drag, startPoint x: 281, startPoint y: 40, endPoint x: 196, endPoint y: 42, distance: 85.0
click at [196, 42] on div "$5,213.77 Tooth Fairy & Co - Thor... Switch account Tooth Fairy & Co - Thornlan…" at bounding box center [764, 392] width 1527 height 784
click at [239, 37] on input "scaler tips" at bounding box center [723, 38] width 1040 height 30
type input "scaler tips"
click at [284, 277] on img at bounding box center [271, 260] width 79 height 61
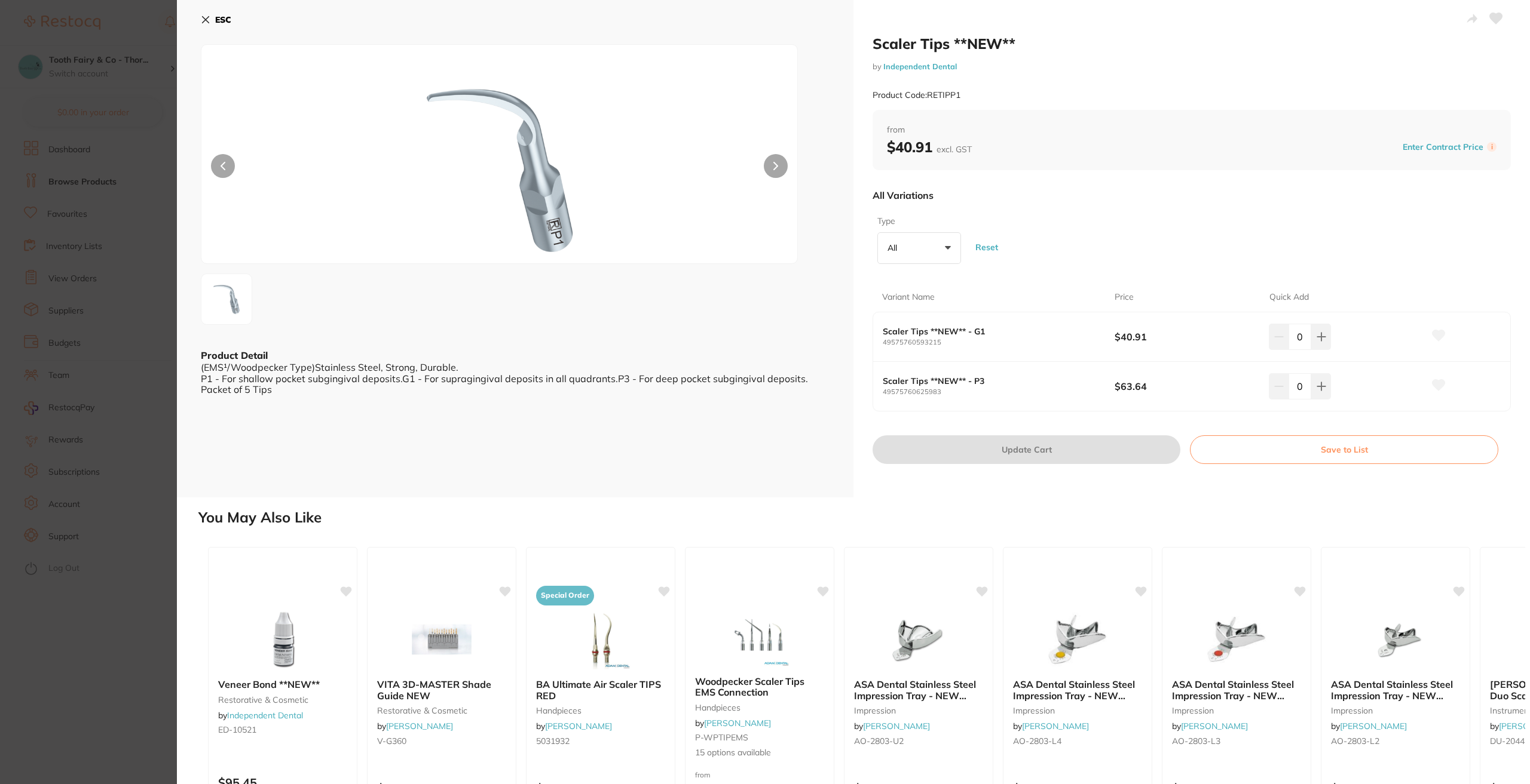
click at [211, 14] on button "ESC" at bounding box center [216, 19] width 30 height 20
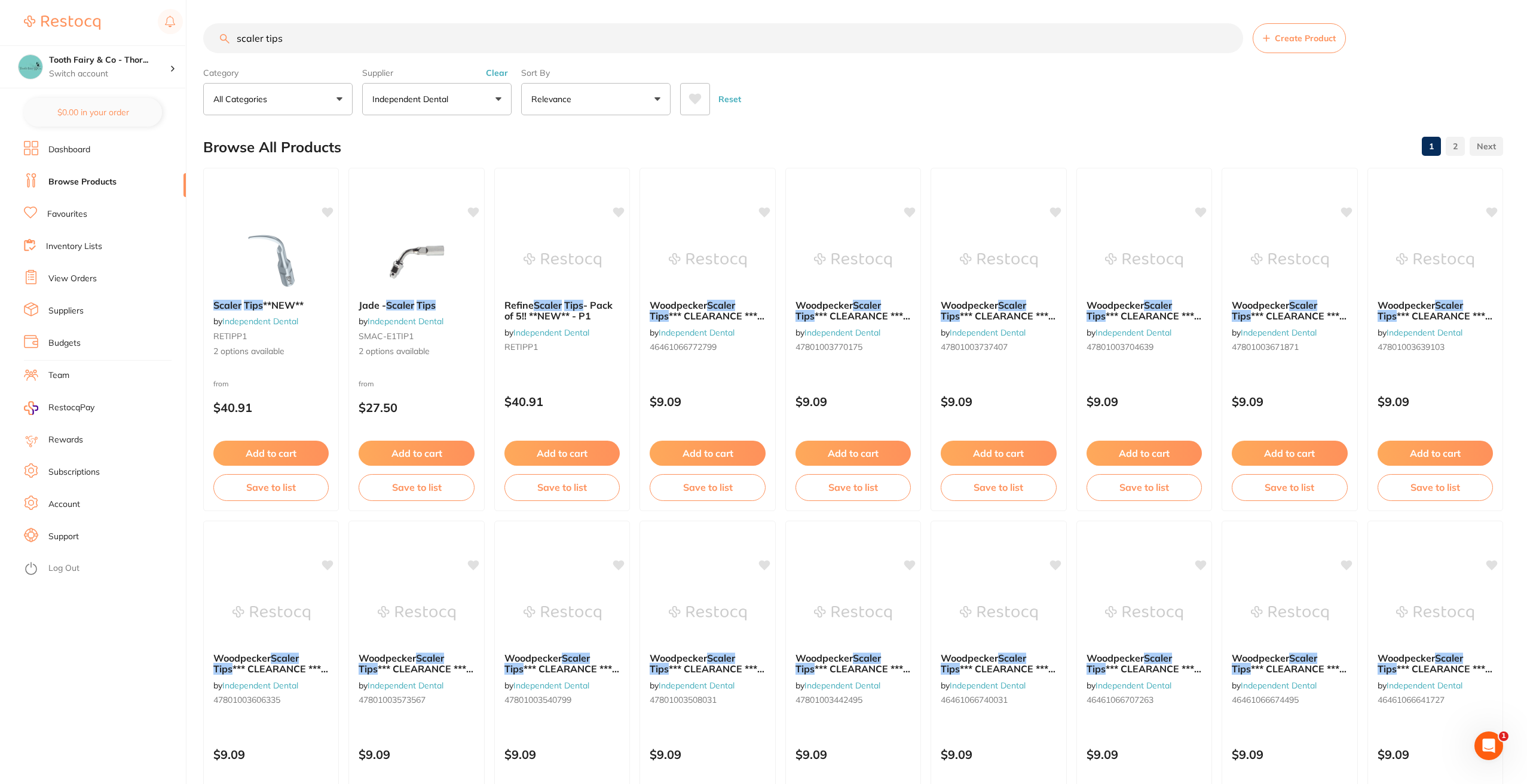
drag, startPoint x: 327, startPoint y: 45, endPoint x: 133, endPoint y: 44, distance: 194.0
click at [133, 44] on div "$5,213.77 Tooth Fairy & Co - Thor... Switch account Tooth Fairy & Co - Thornlan…" at bounding box center [764, 391] width 1527 height 784
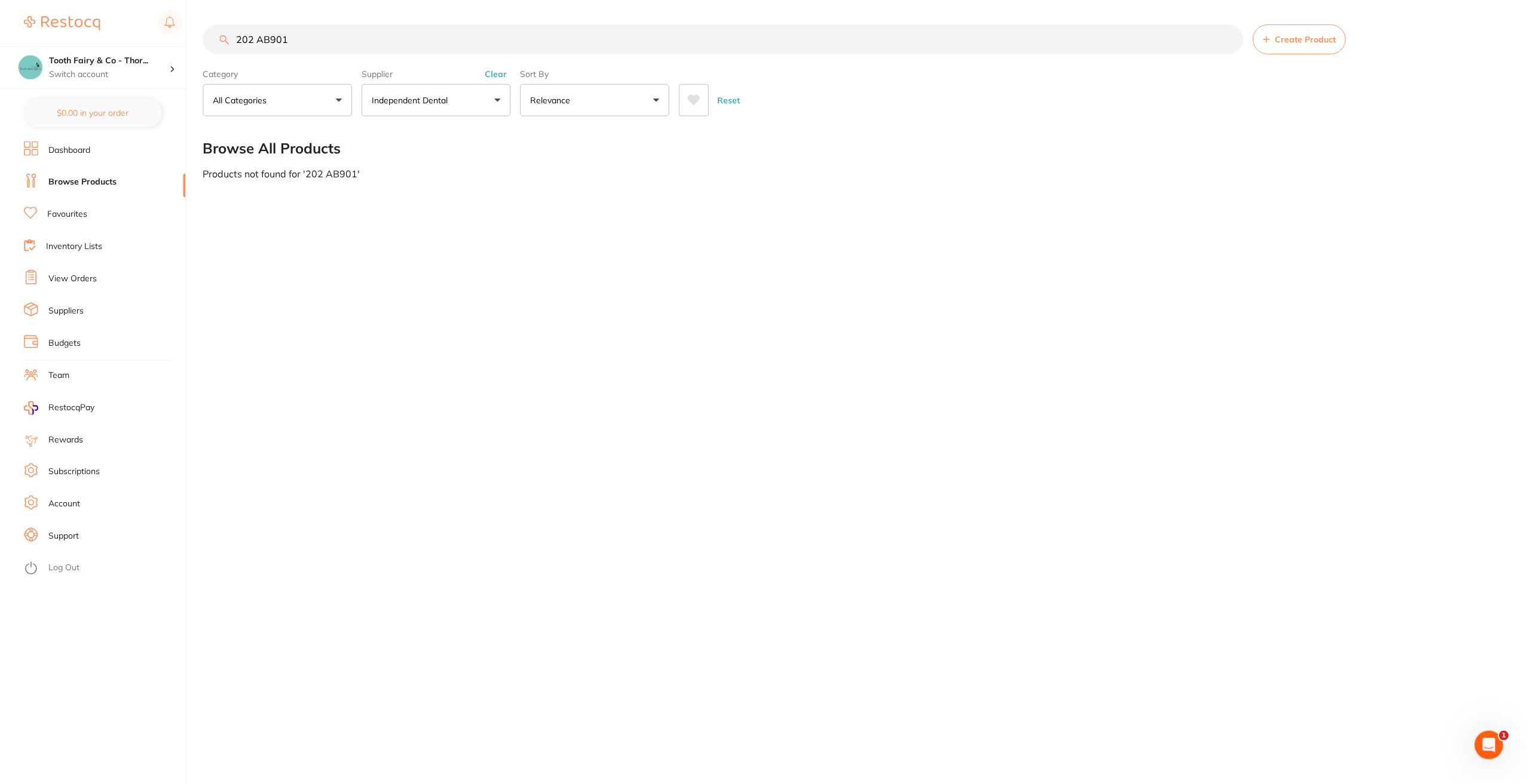
scroll to position [7, 0]
type input "2"
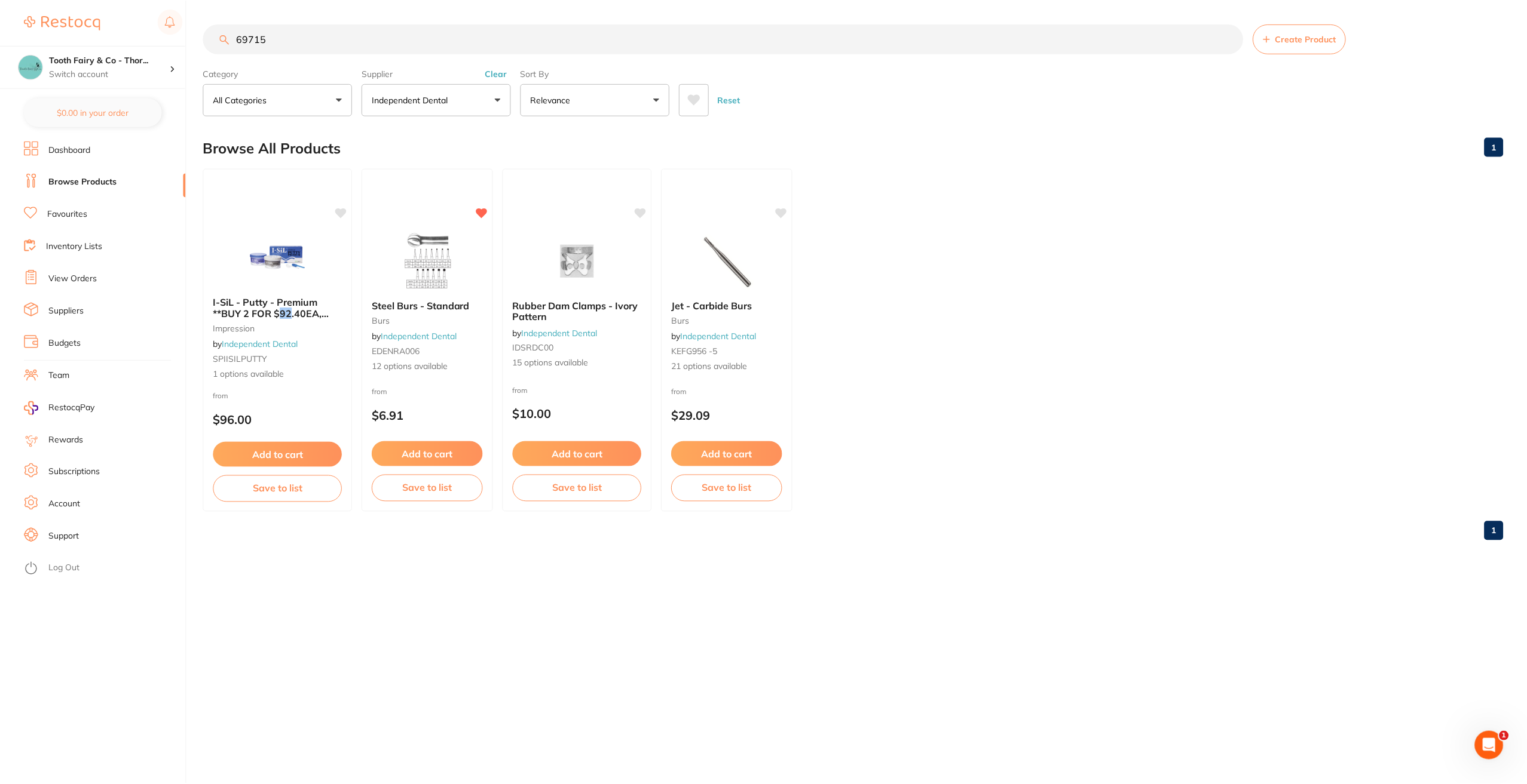
scroll to position [0, 0]
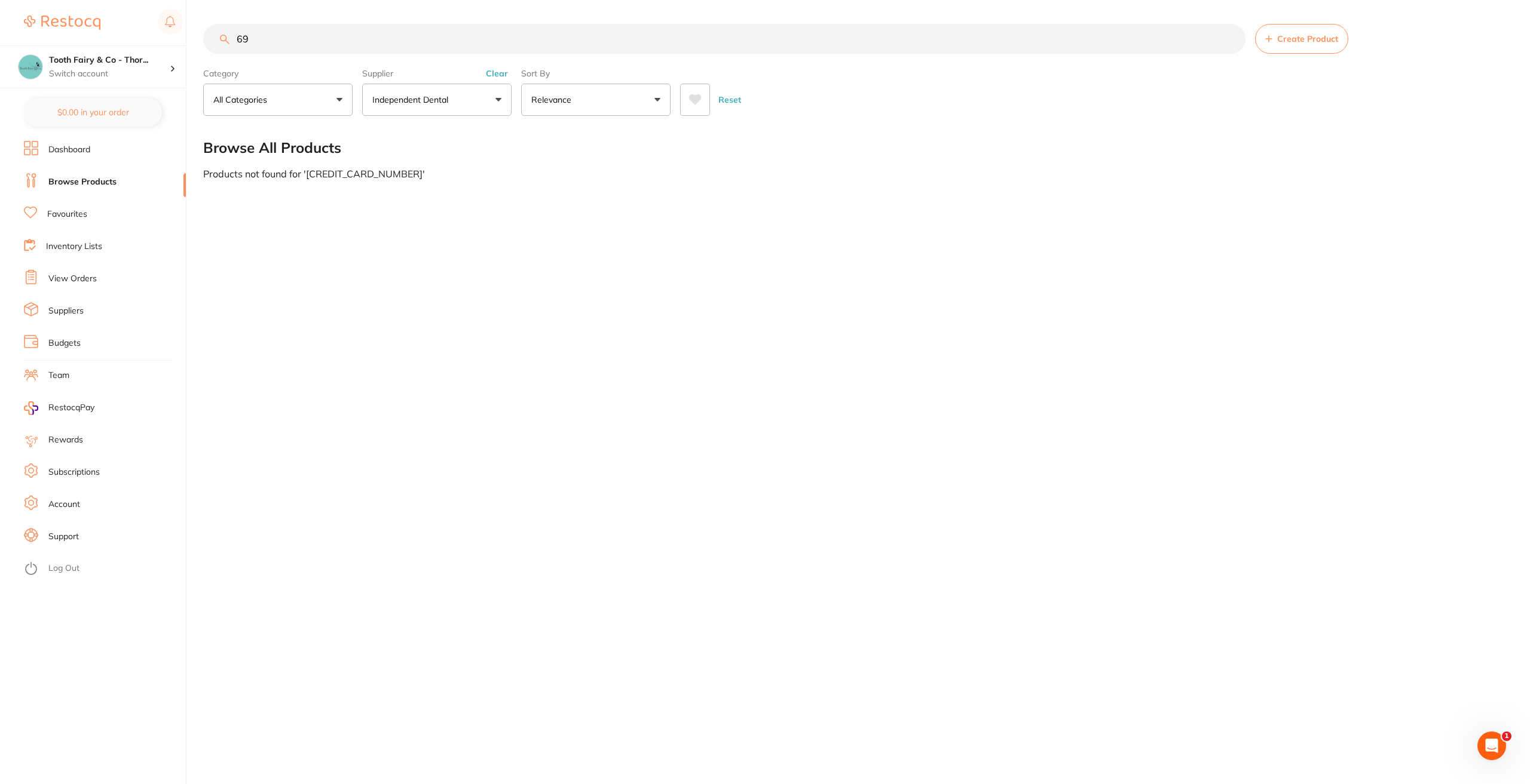
type input "6"
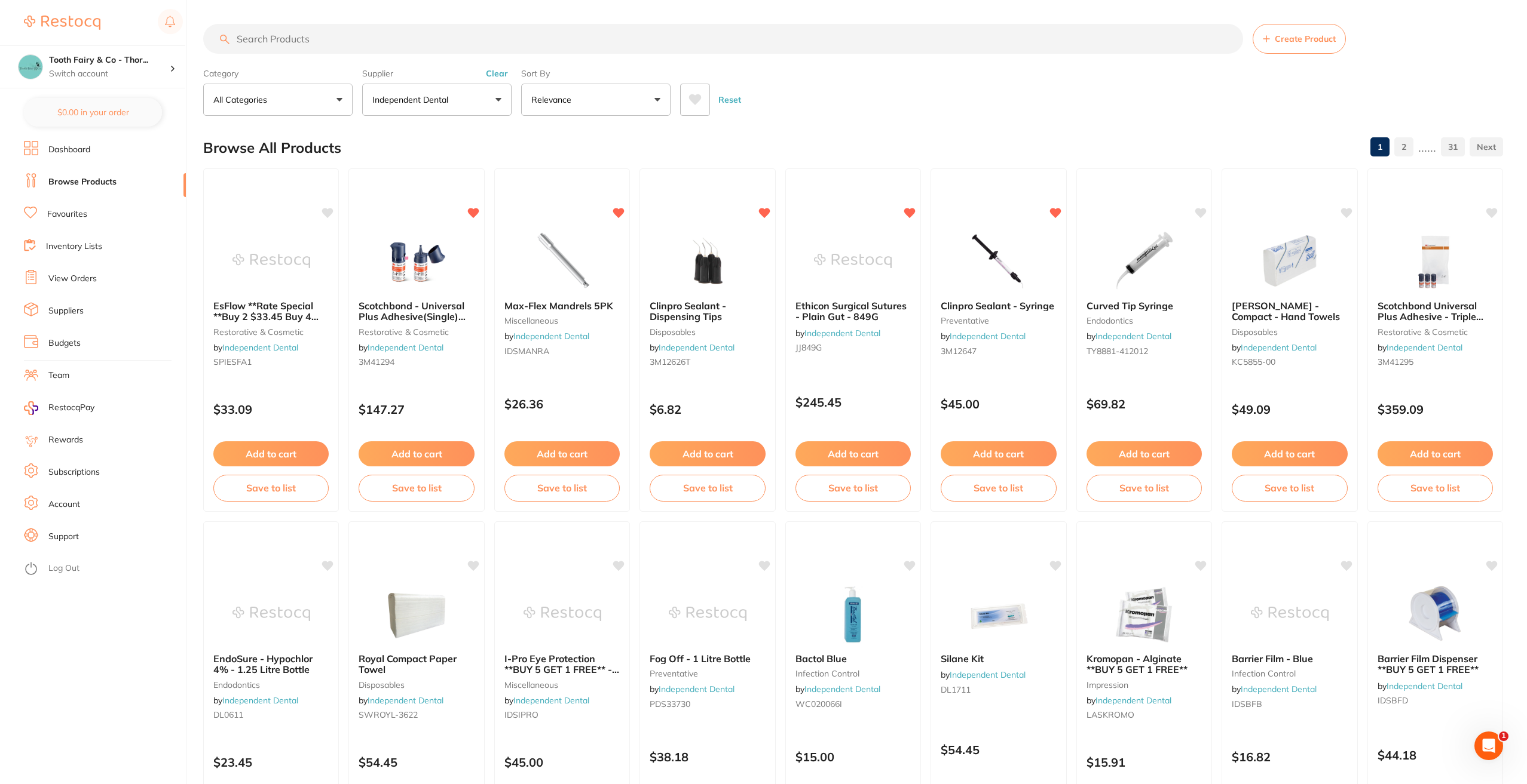
click at [503, 99] on button "Independent Dental" at bounding box center [436, 99] width 149 height 32
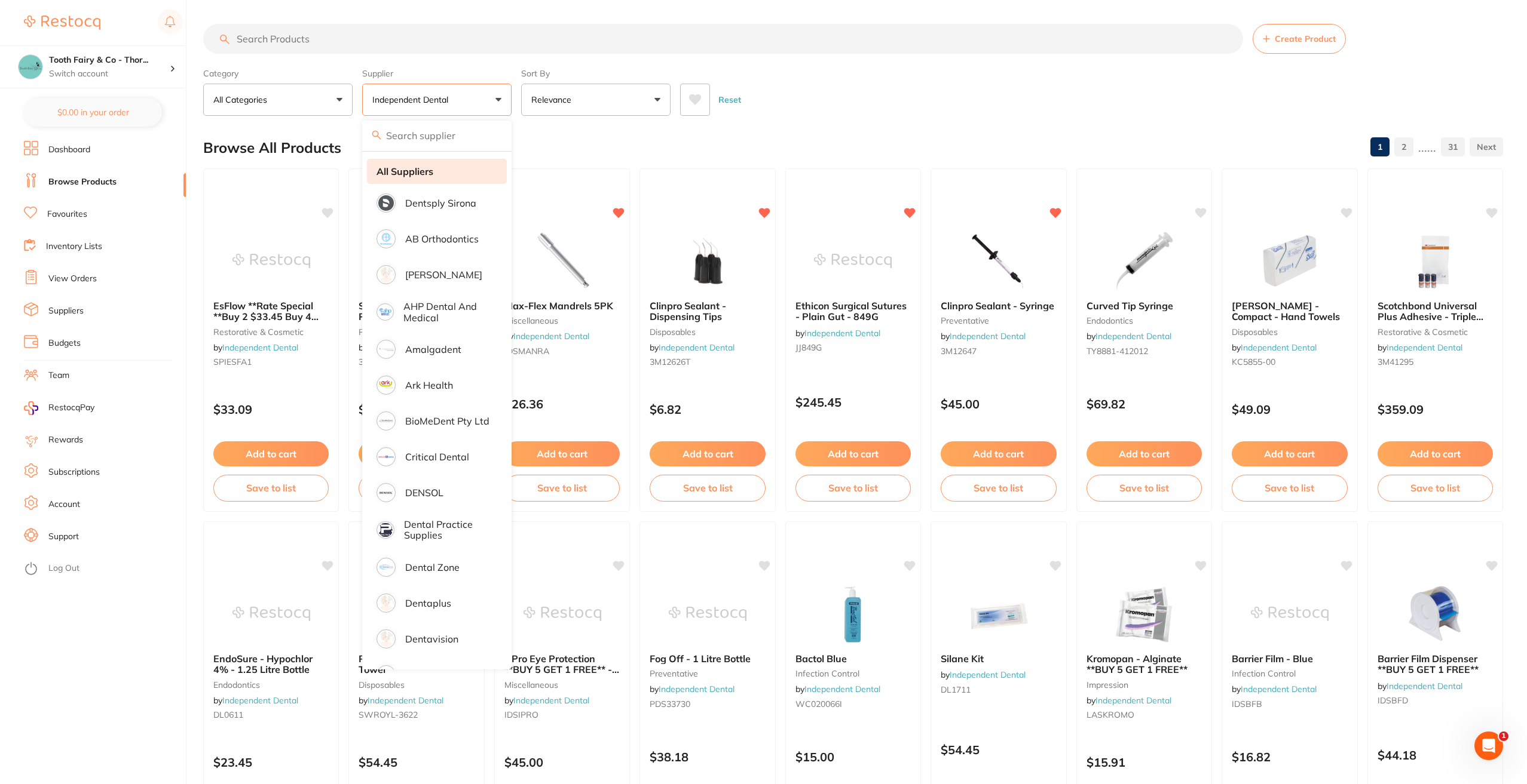
click at [415, 168] on strong "All Suppliers" at bounding box center [404, 171] width 57 height 11
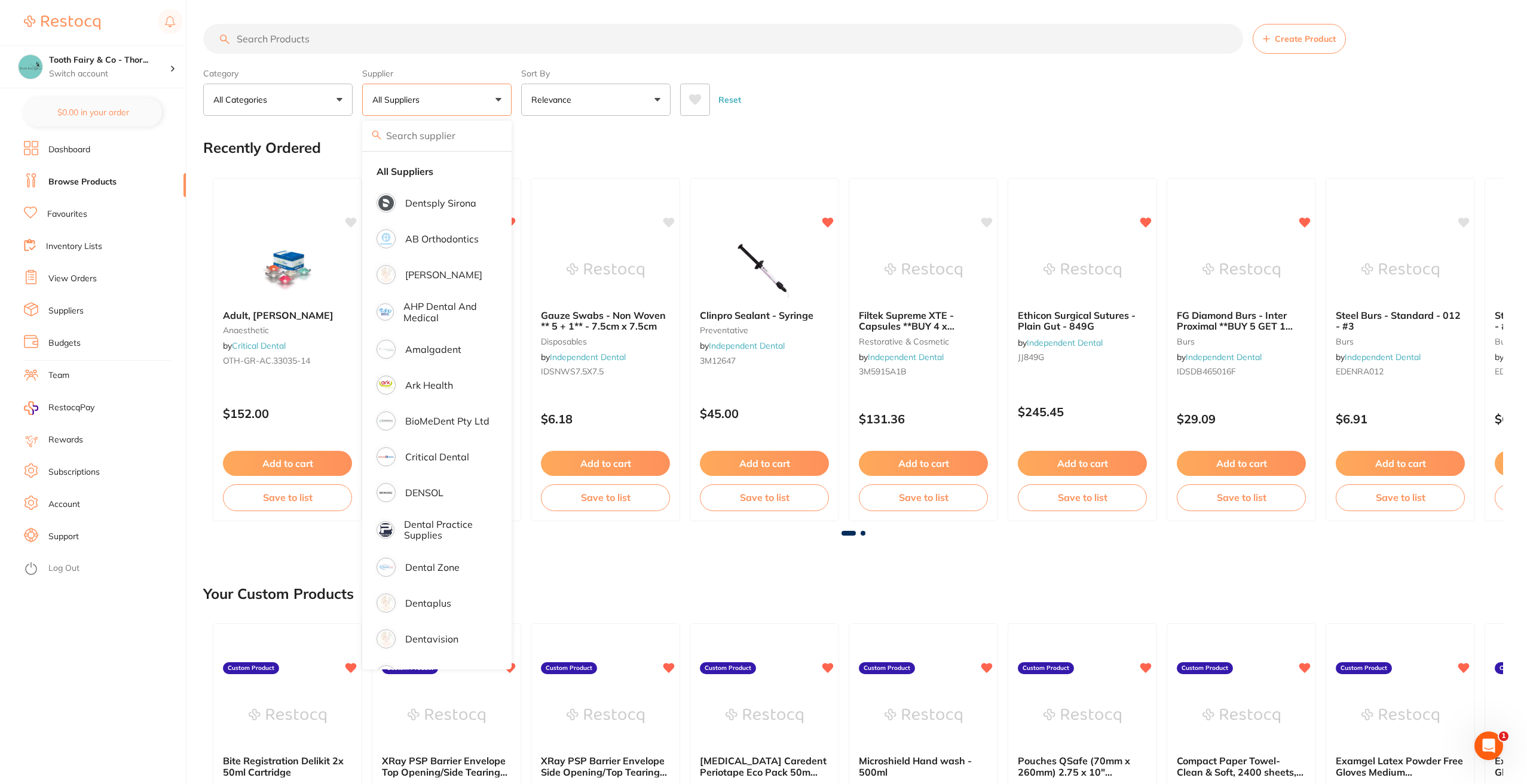
click at [652, 138] on div "Recently Ordered" at bounding box center [853, 148] width 1300 height 40
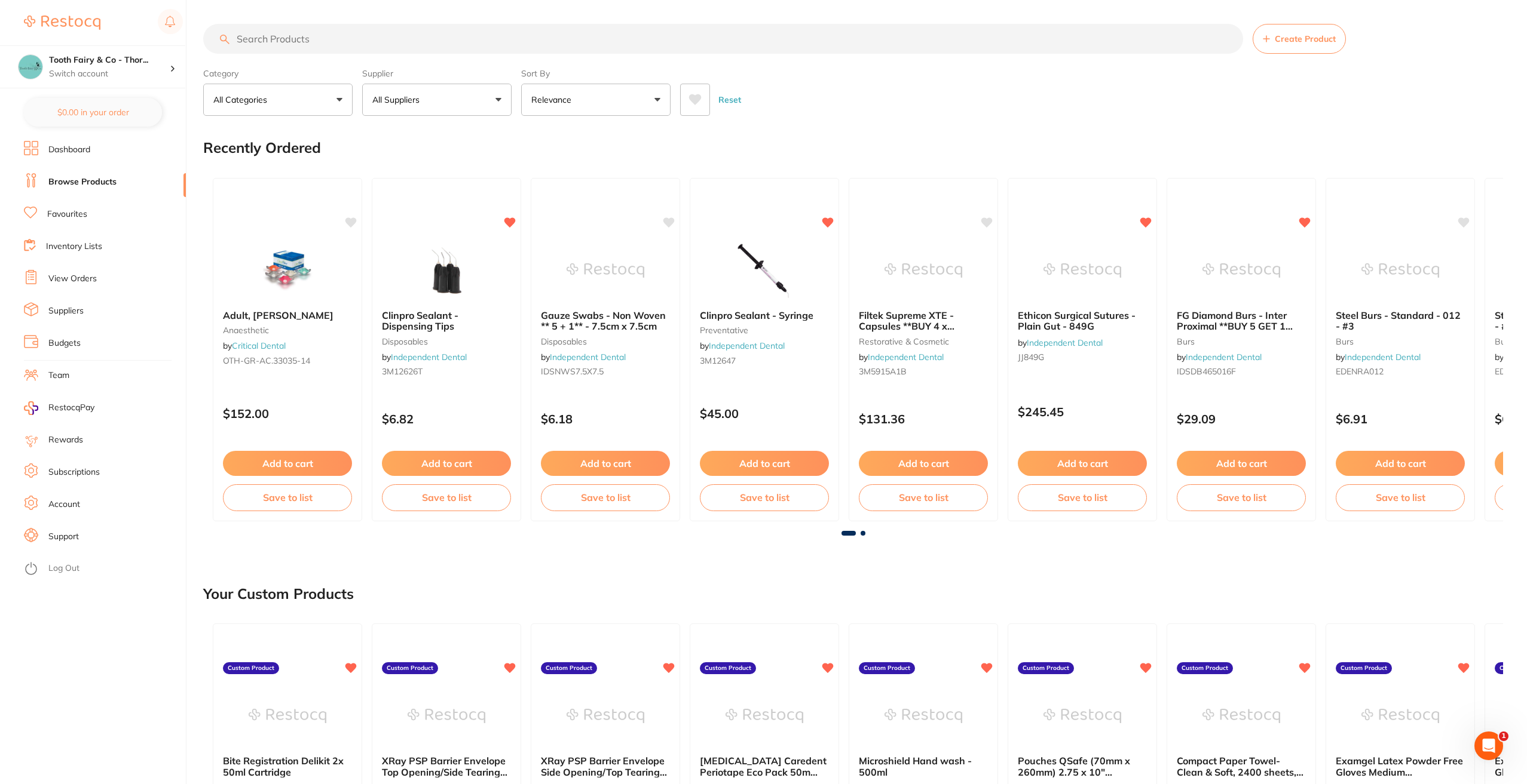
click at [367, 43] on input "search" at bounding box center [723, 38] width 1040 height 30
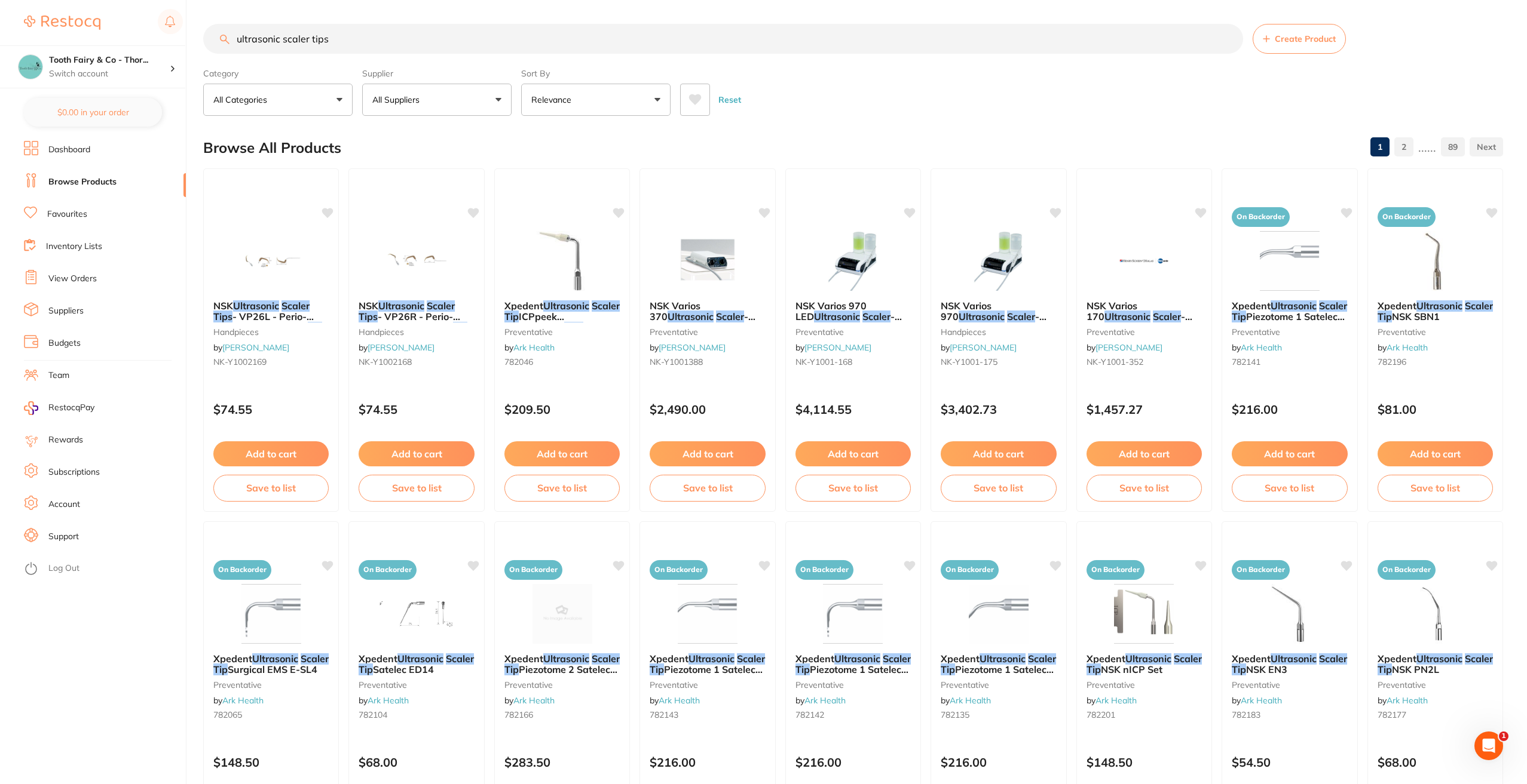
click at [236, 33] on input "ultrasonic scaler tips" at bounding box center [723, 38] width 1040 height 30
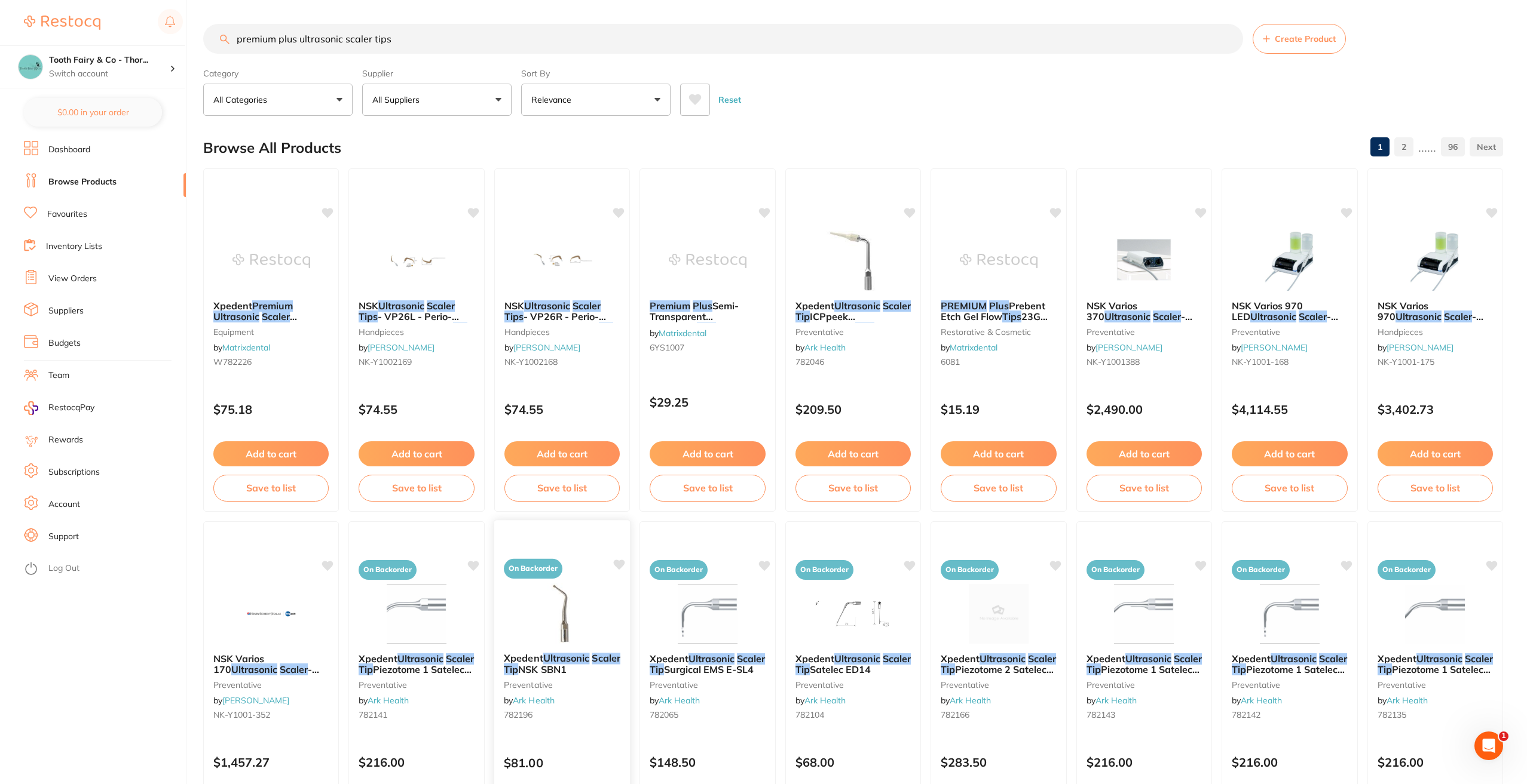
type input "premium plus ultrasonic scaler tips"
click at [567, 270] on img at bounding box center [562, 260] width 79 height 61
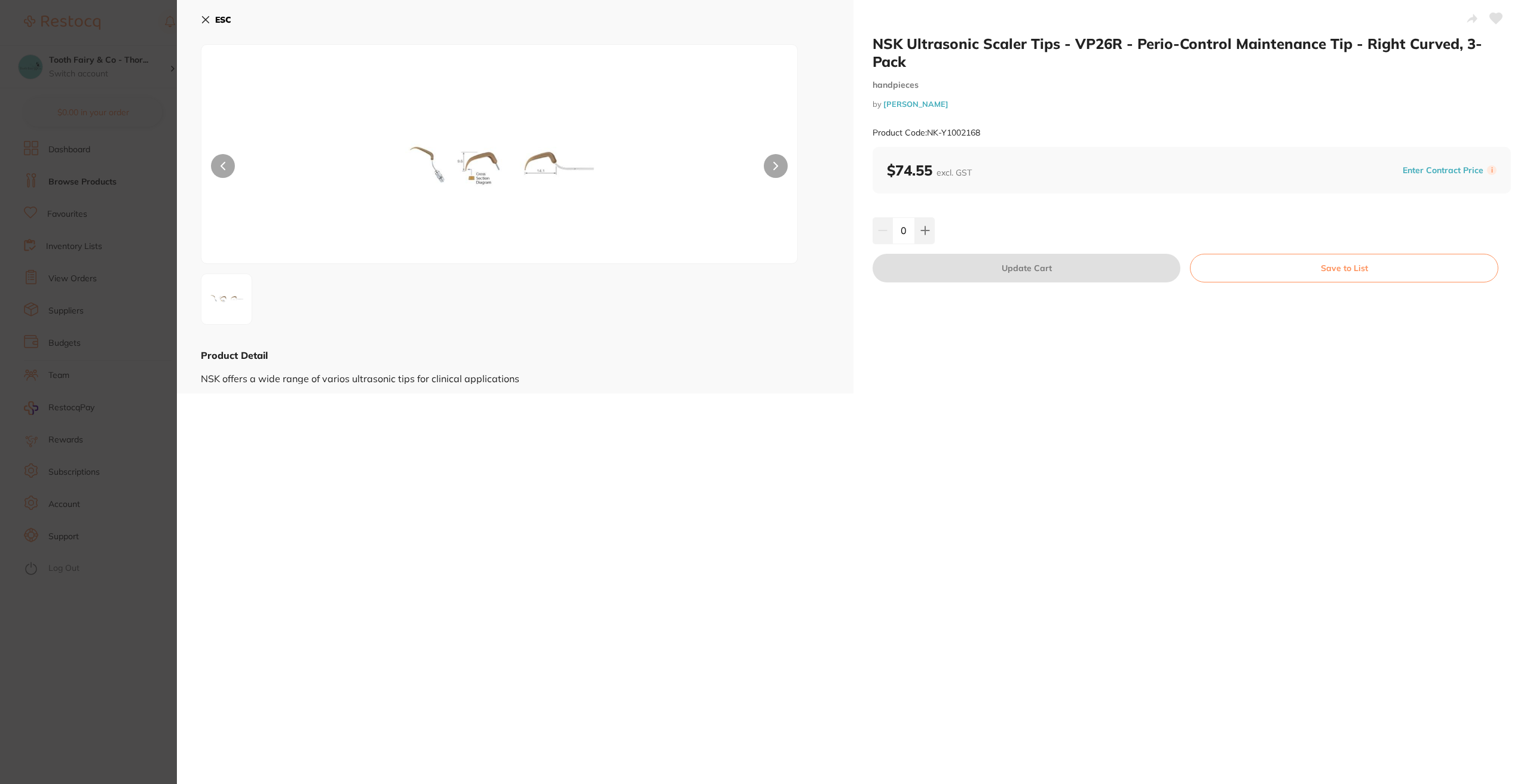
click at [208, 17] on icon at bounding box center [205, 19] width 6 height 6
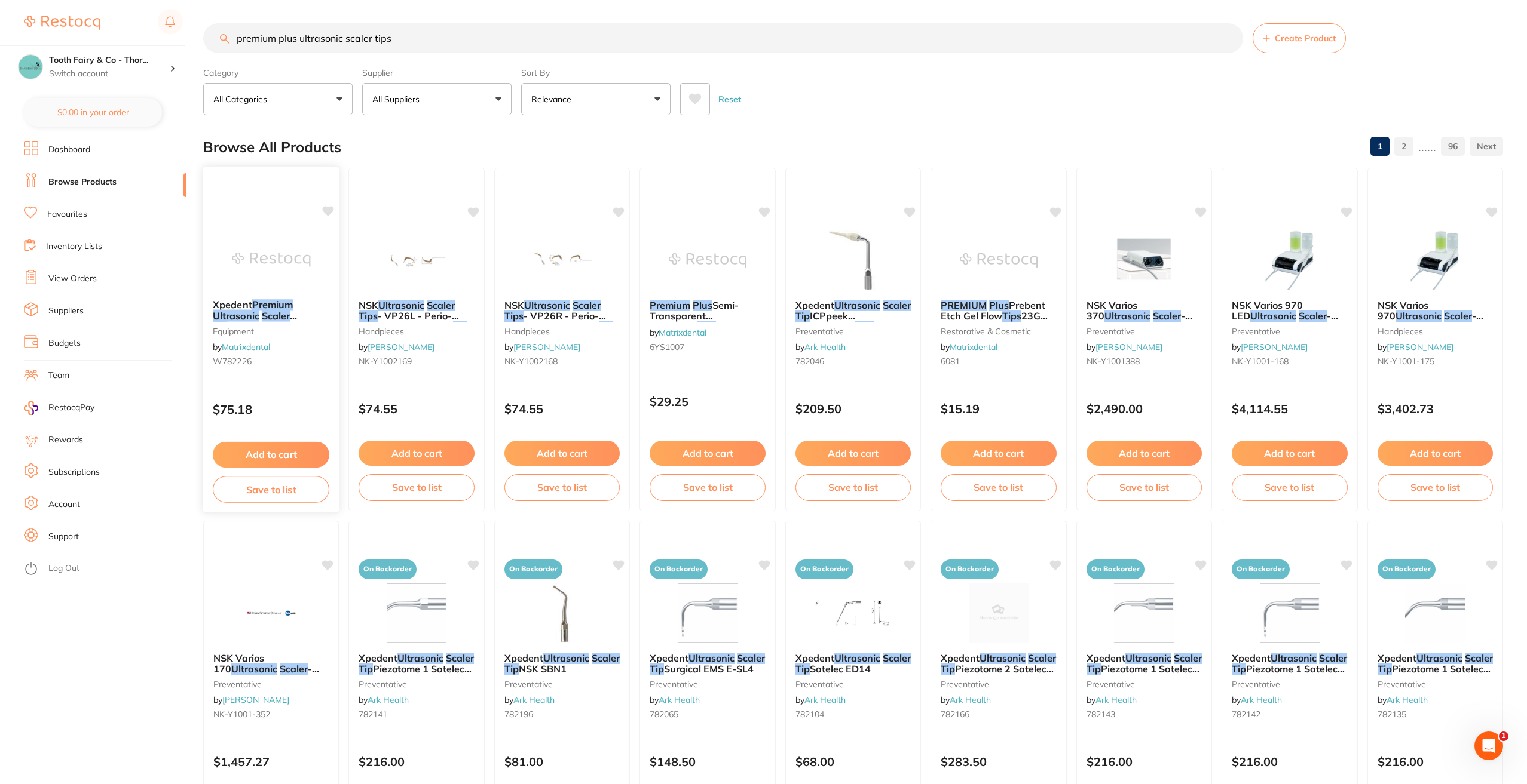
click at [273, 277] on img at bounding box center [271, 259] width 79 height 61
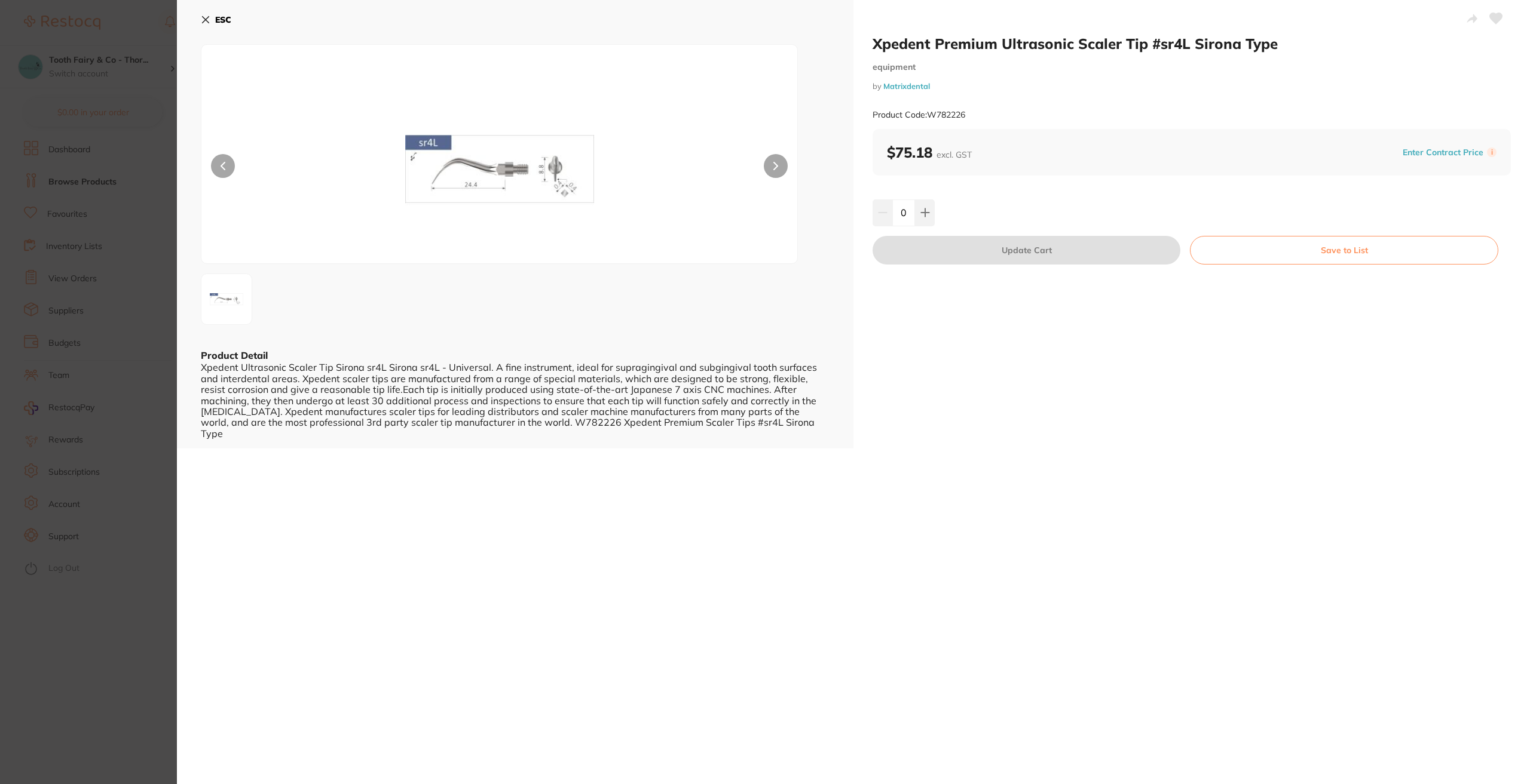
click at [226, 291] on button at bounding box center [226, 299] width 51 height 51
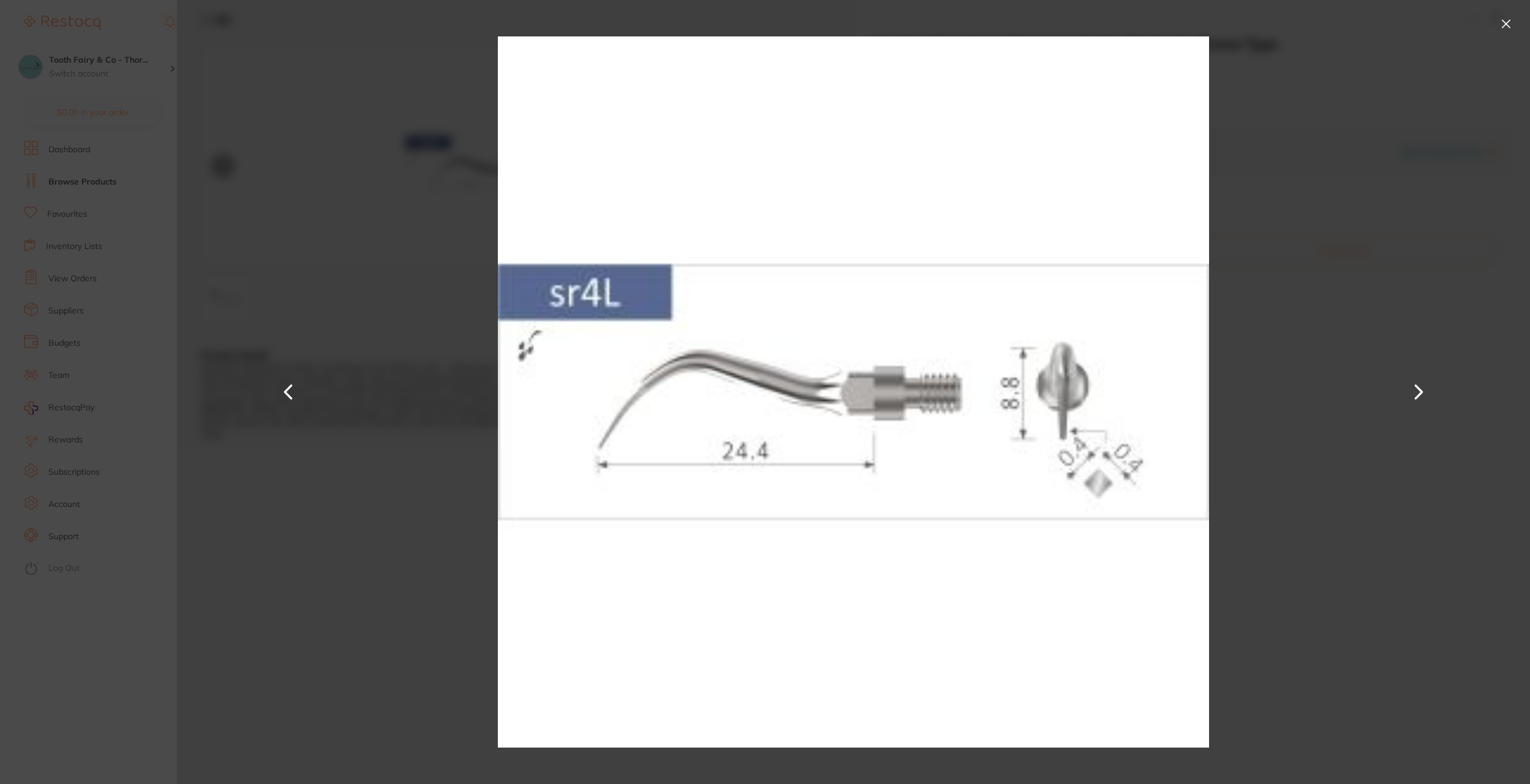
click at [1507, 19] on button at bounding box center [1505, 24] width 19 height 19
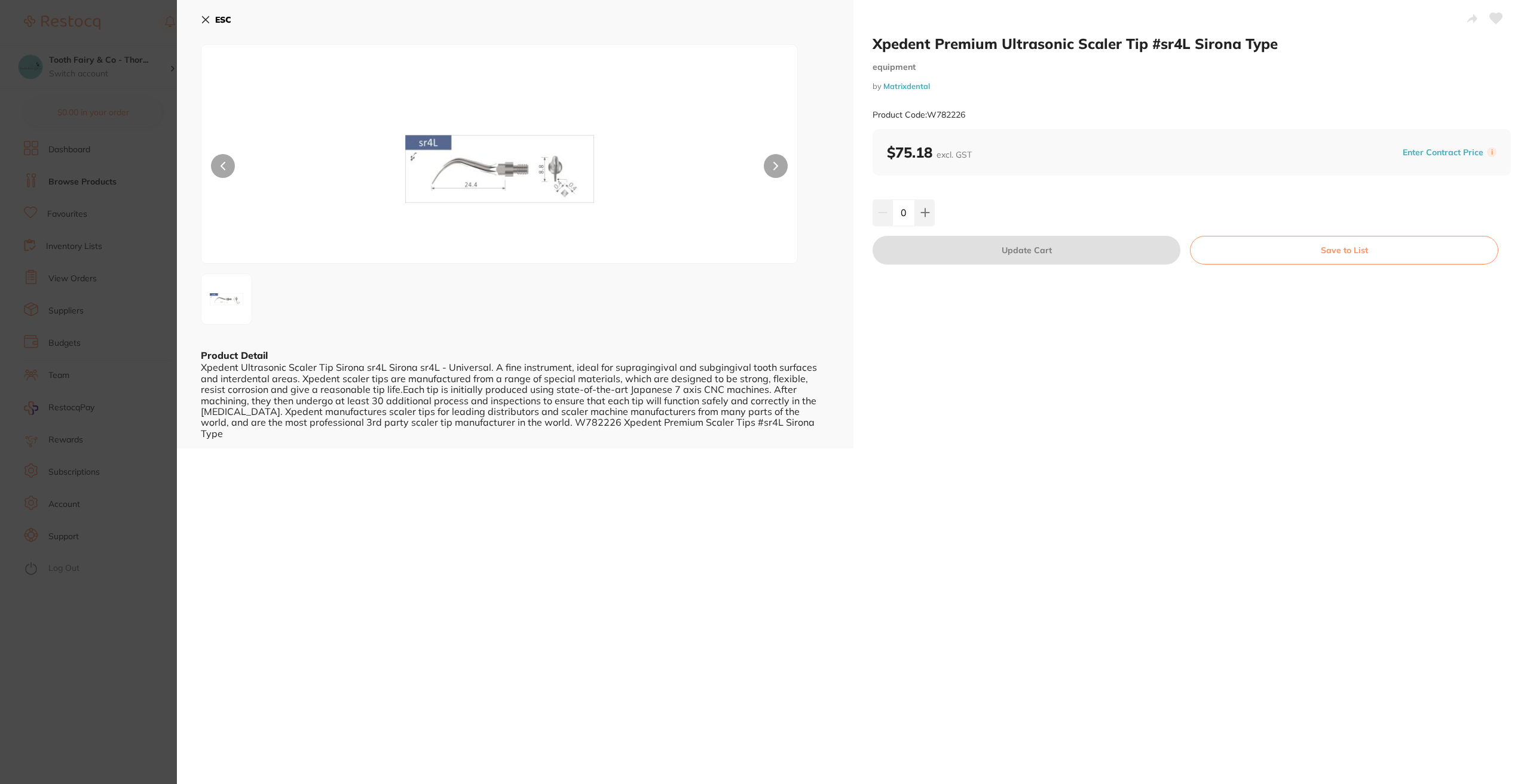
click at [225, 26] on button "ESC" at bounding box center [216, 19] width 30 height 20
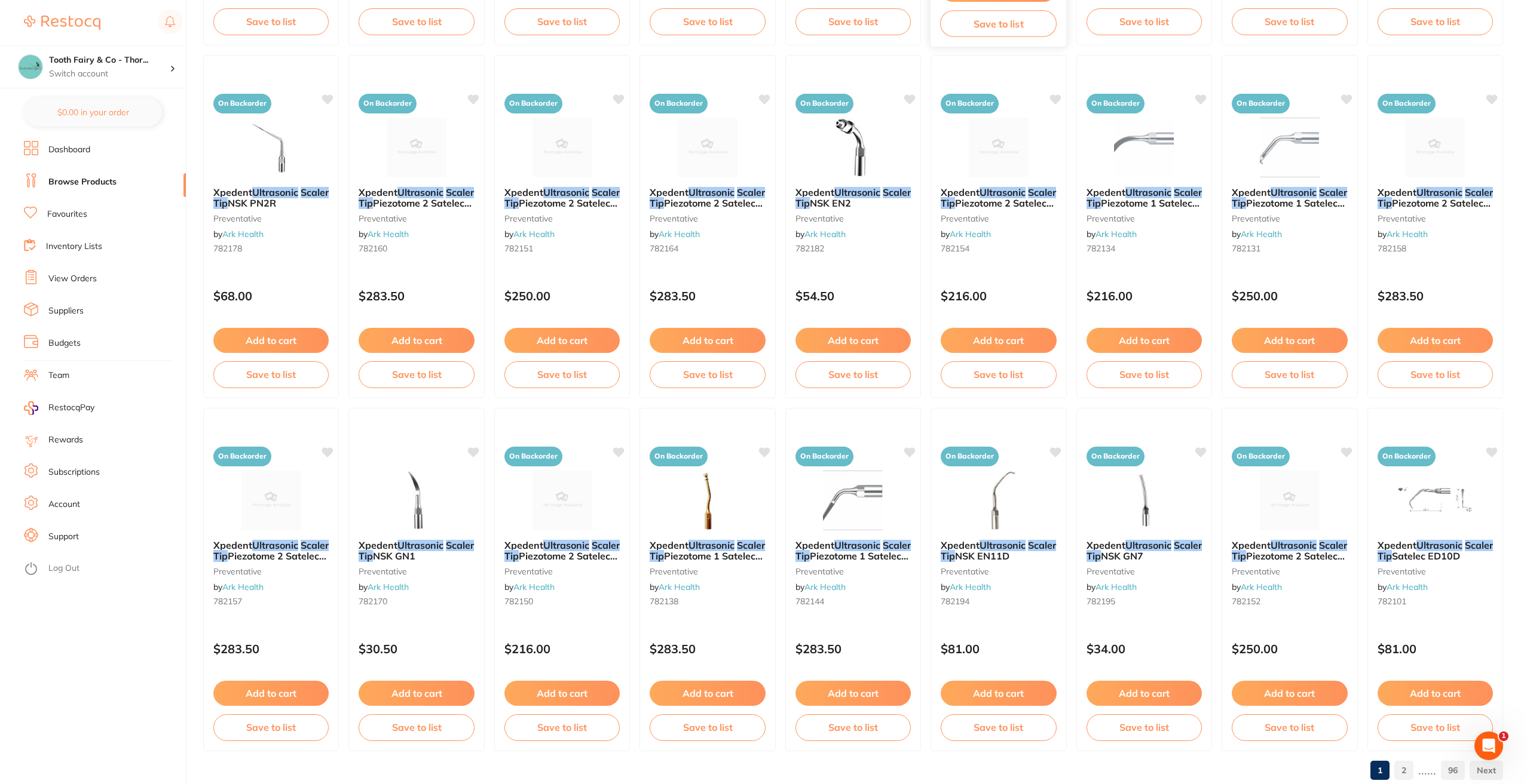
scroll to position [1554, 0]
